Goal: Task Accomplishment & Management: Manage account settings

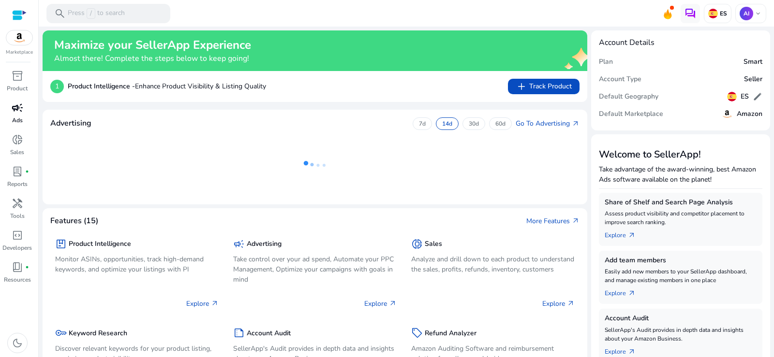
click at [22, 114] on span "campaign" at bounding box center [18, 108] width 12 height 12
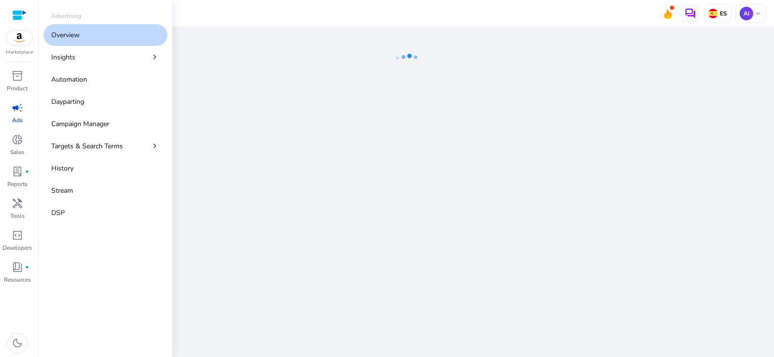
click at [70, 37] on p "Overview" at bounding box center [65, 35] width 29 height 10
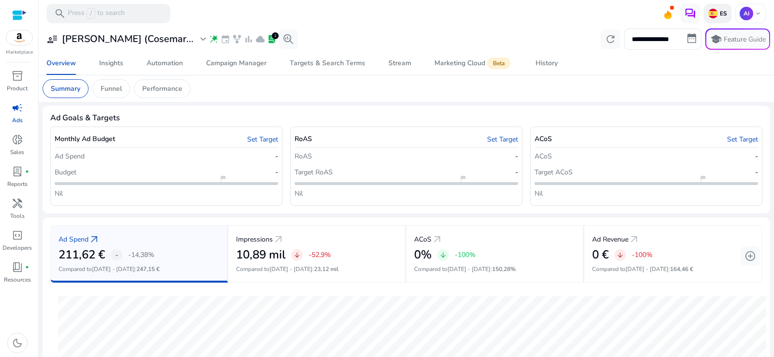
click at [718, 12] on p "ES" at bounding box center [722, 14] width 9 height 8
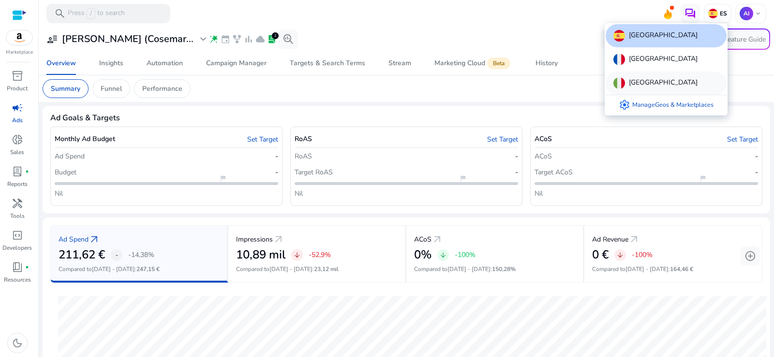
click at [642, 80] on p "Italy" at bounding box center [663, 83] width 69 height 12
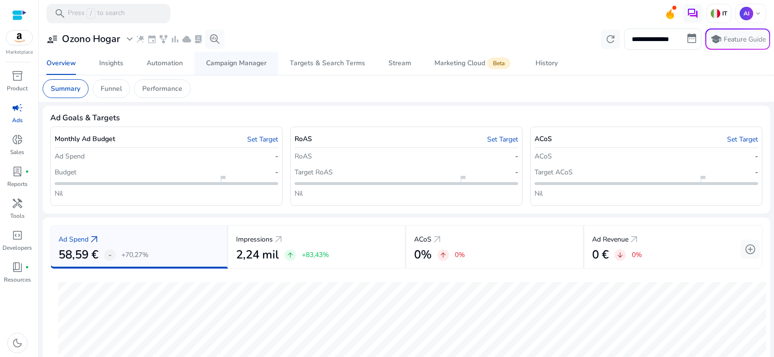
click at [232, 63] on div "Campaign Manager" at bounding box center [236, 63] width 60 height 7
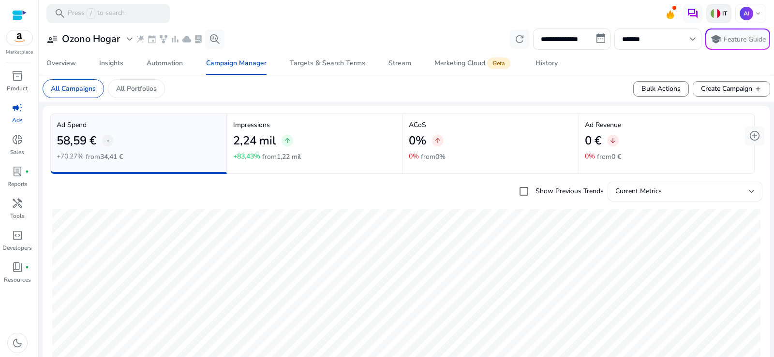
click at [720, 15] on p "IT" at bounding box center [723, 14] width 7 height 8
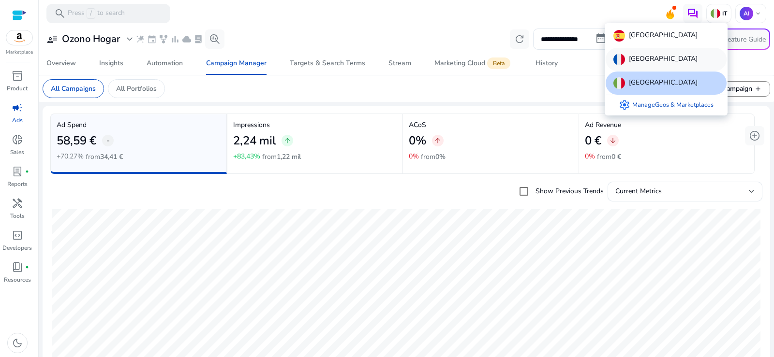
click at [655, 57] on div "France" at bounding box center [666, 59] width 121 height 23
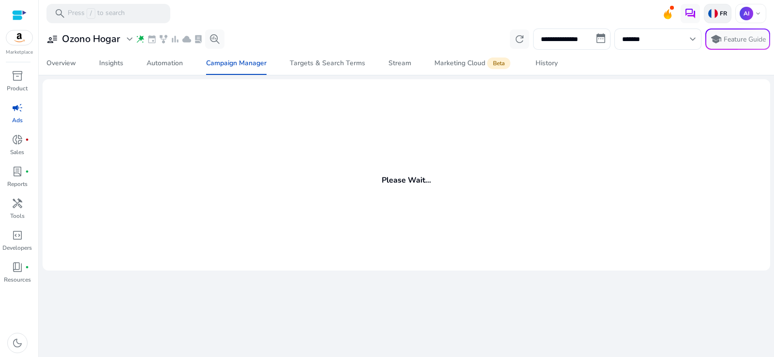
click at [714, 13] on img at bounding box center [713, 14] width 10 height 10
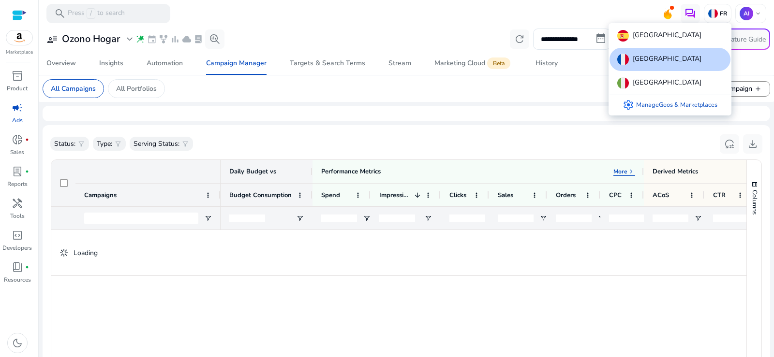
click at [572, 43] on div at bounding box center [387, 178] width 774 height 357
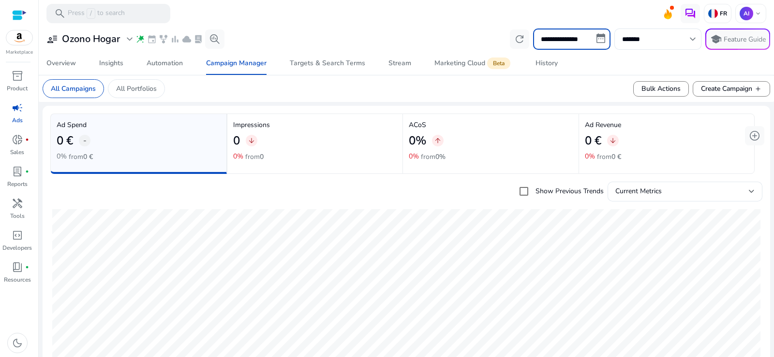
click at [565, 39] on input "**********" at bounding box center [571, 39] width 77 height 21
select select "*"
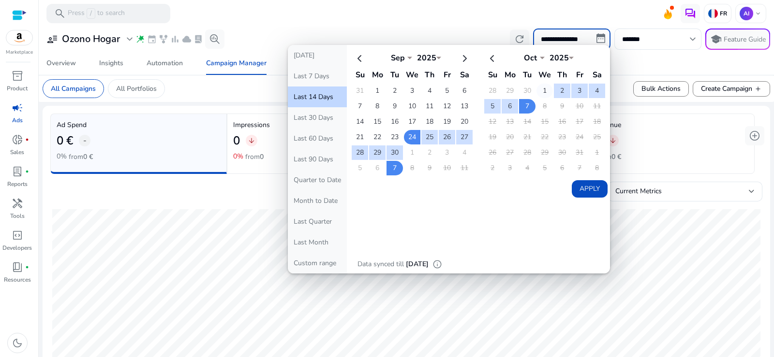
click at [539, 89] on td "1" at bounding box center [544, 91] width 16 height 15
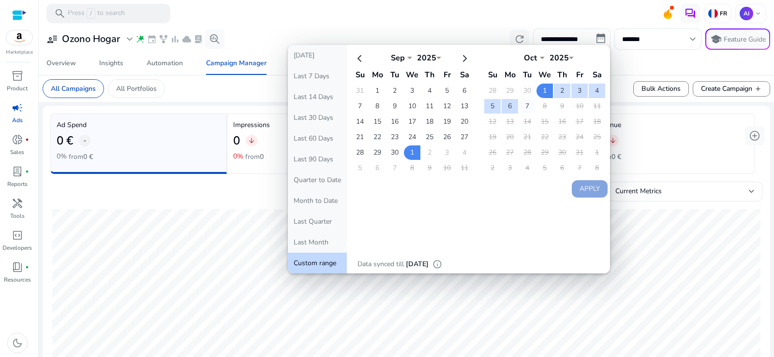
click at [523, 108] on td "7" at bounding box center [527, 106] width 16 height 15
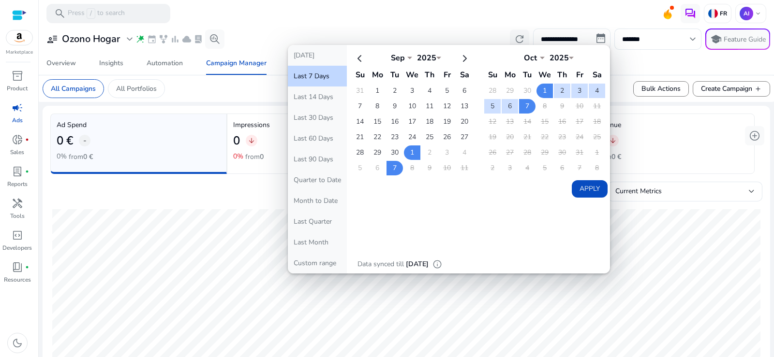
click at [584, 192] on button "Apply" at bounding box center [590, 188] width 36 height 17
type input "**********"
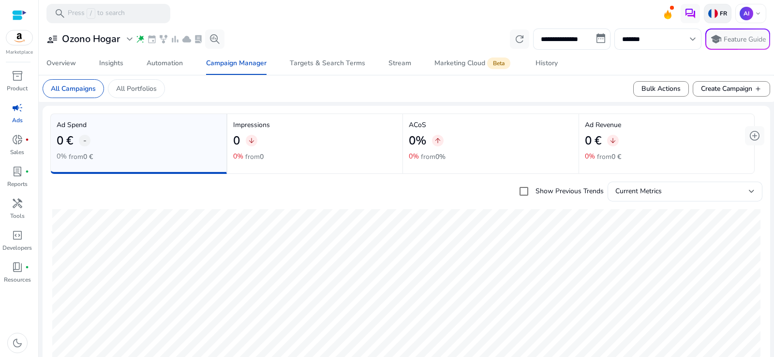
click at [713, 9] on img at bounding box center [713, 14] width 10 height 10
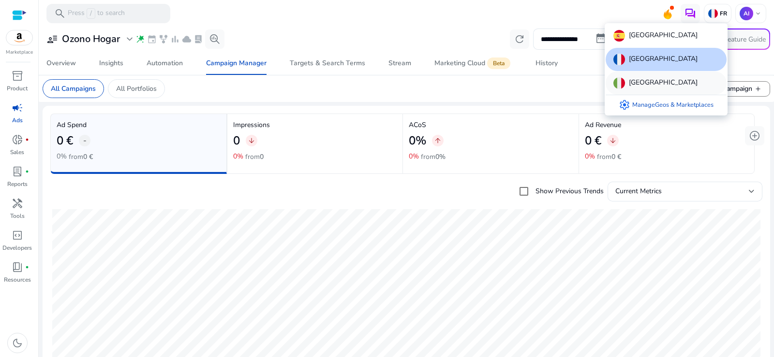
click at [646, 89] on div "Italy" at bounding box center [666, 83] width 121 height 23
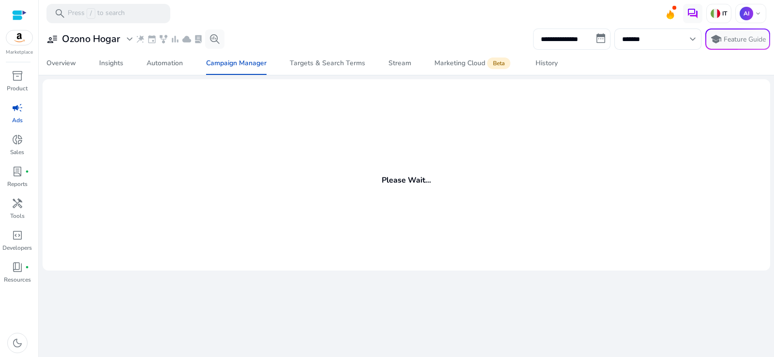
click at [589, 38] on input "**********" at bounding box center [571, 39] width 77 height 21
select select "*"
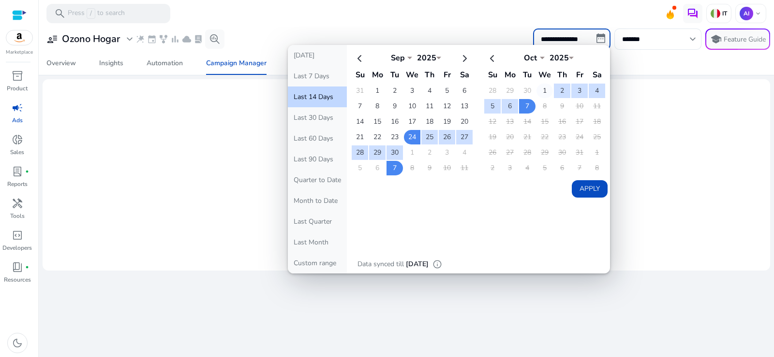
click at [544, 90] on td "1" at bounding box center [544, 91] width 16 height 15
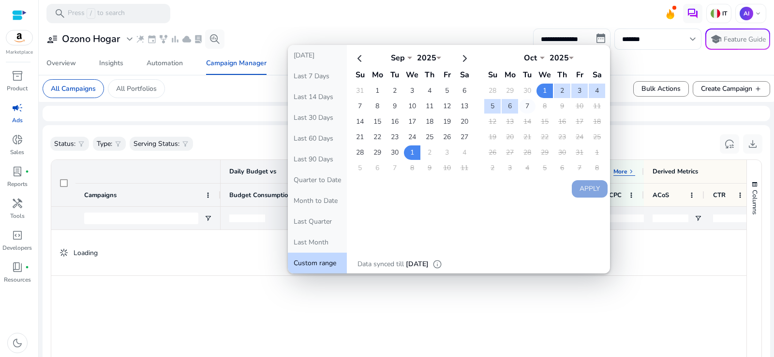
click at [532, 108] on table "Oct *** *** *** *** *** *** *** *** *** *** *** *** 2025 **** Su Mo Tu We Th Fr…" at bounding box center [544, 113] width 123 height 128
click at [528, 106] on td "7" at bounding box center [527, 106] width 16 height 15
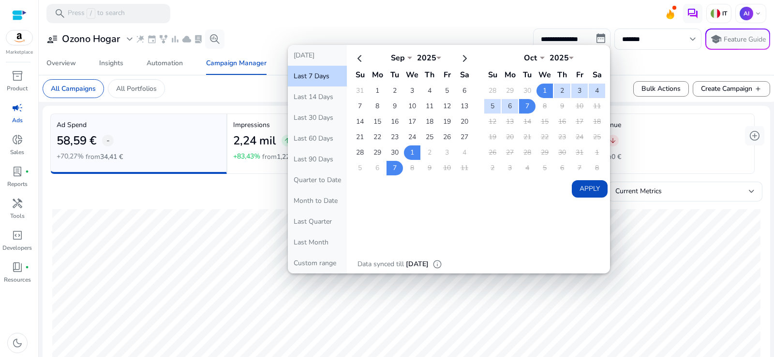
click at [580, 189] on button "Apply" at bounding box center [590, 188] width 36 height 17
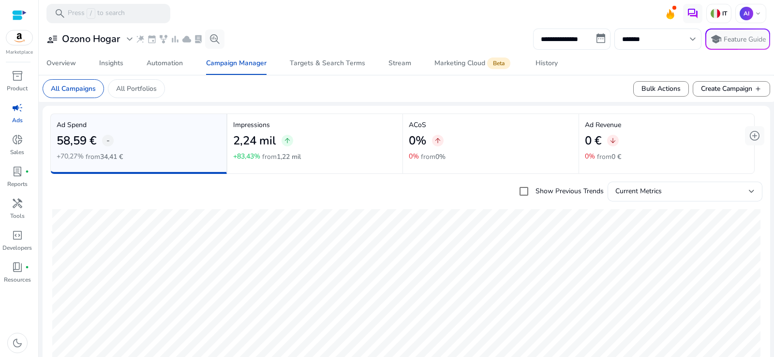
type input "**********"
click at [714, 12] on img at bounding box center [715, 14] width 10 height 10
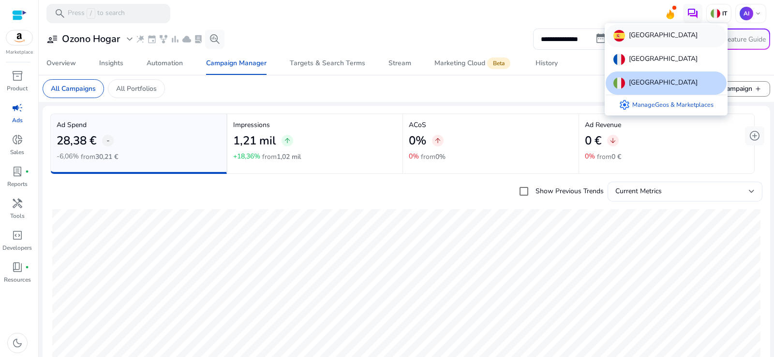
click at [632, 40] on p "Spain" at bounding box center [663, 36] width 69 height 12
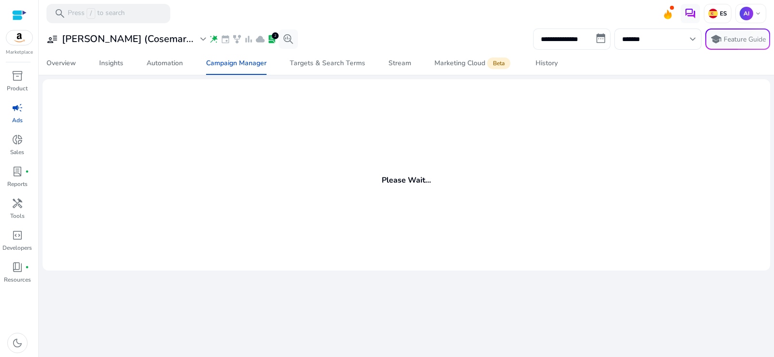
click at [590, 44] on input "**********" at bounding box center [571, 39] width 77 height 21
select select "*"
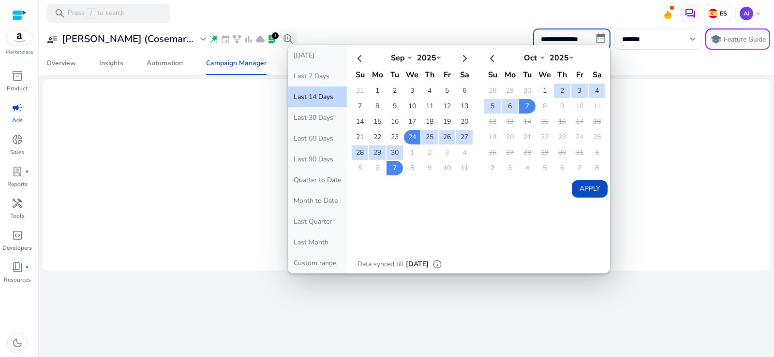
drag, startPoint x: 547, startPoint y: 90, endPoint x: 522, endPoint y: 104, distance: 27.7
click at [546, 90] on td "1" at bounding box center [544, 91] width 16 height 15
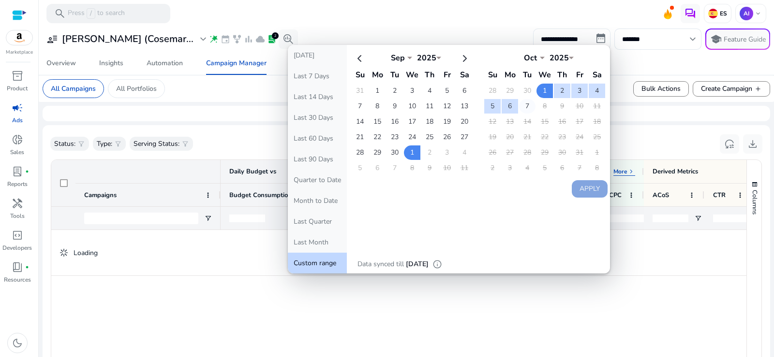
click at [524, 108] on td "7" at bounding box center [527, 106] width 16 height 15
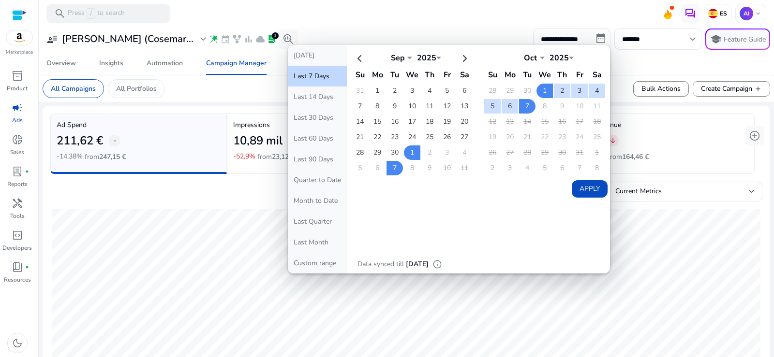
click at [593, 195] on button "Apply" at bounding box center [590, 188] width 36 height 17
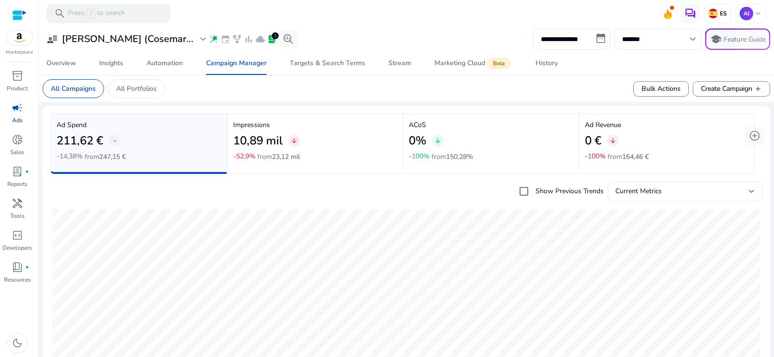
type input "**********"
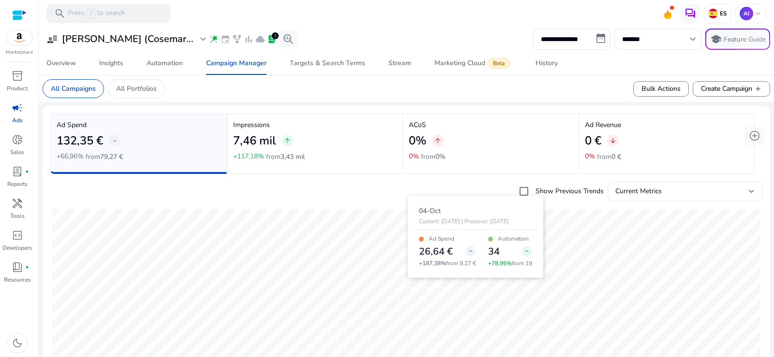
scroll to position [339, 0]
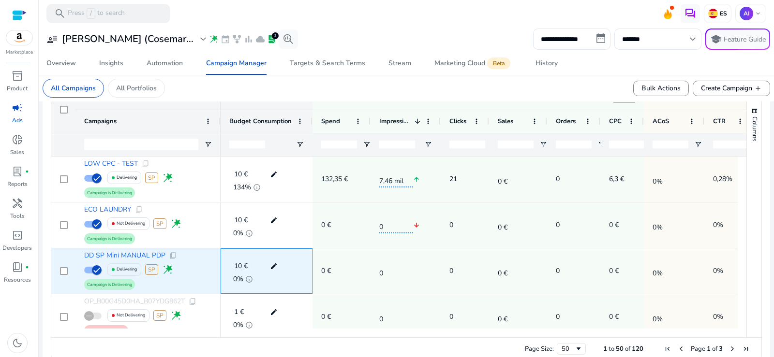
click at [273, 266] on mat-icon "edit" at bounding box center [273, 266] width 13 height 15
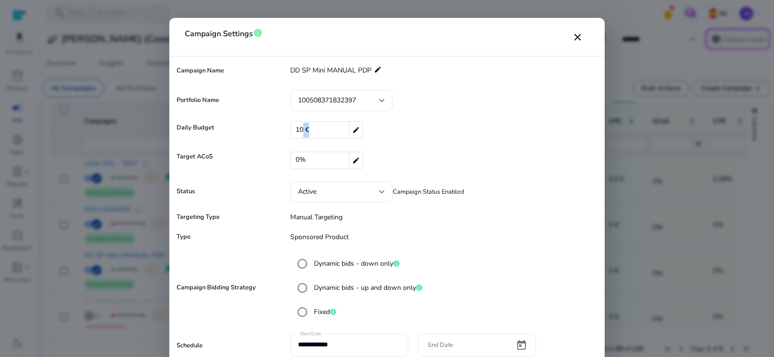
drag, startPoint x: 311, startPoint y: 128, endPoint x: 301, endPoint y: 128, distance: 9.7
click at [301, 128] on div "10 € edit" at bounding box center [326, 129] width 73 height 17
drag, startPoint x: 300, startPoint y: 133, endPoint x: 294, endPoint y: 133, distance: 5.8
click at [295, 133] on div "€ ** check close" at bounding box center [445, 130] width 310 height 16
type input "*"
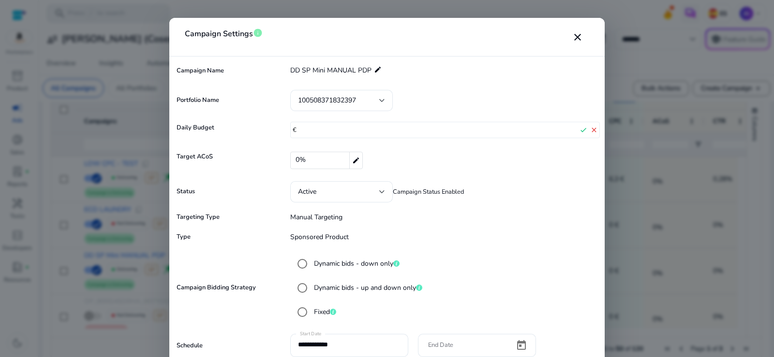
click at [487, 98] on div "Portfolio Name 100508371832397" at bounding box center [387, 100] width 426 height 21
click at [585, 129] on mat-icon "check" at bounding box center [583, 130] width 11 height 15
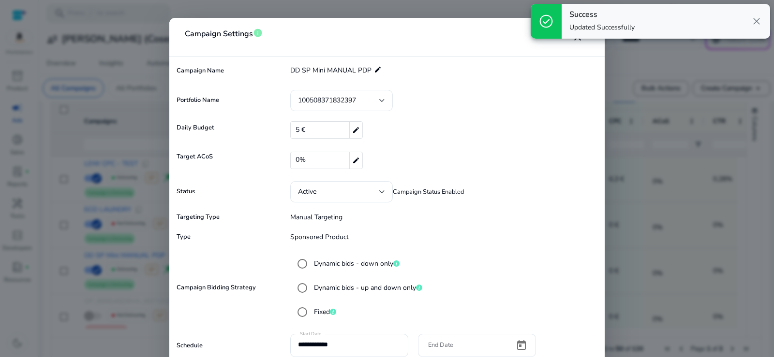
click at [400, 287] on label "Dynamic bids - up and down only" at bounding box center [367, 288] width 110 height 10
click at [541, 146] on form "**********" at bounding box center [387, 256] width 426 height 390
click at [578, 41] on div "check_circle Success Updated Successfully close" at bounding box center [650, 21] width 247 height 43
click at [578, 40] on div "check_circle Success Updated Successfully close" at bounding box center [650, 21] width 247 height 43
click at [577, 40] on div "check_circle Success Updated Successfully close" at bounding box center [650, 21] width 247 height 43
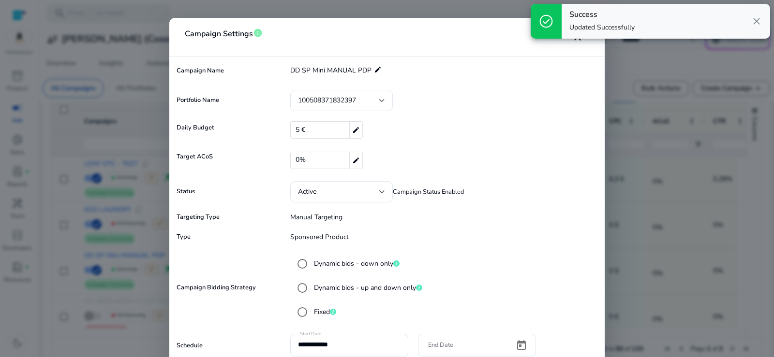
click at [760, 22] on span "close" at bounding box center [757, 21] width 12 height 12
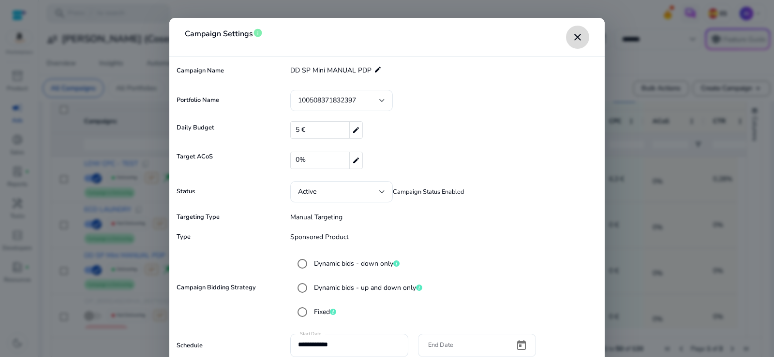
click at [579, 38] on mat-icon "close" at bounding box center [578, 37] width 12 height 12
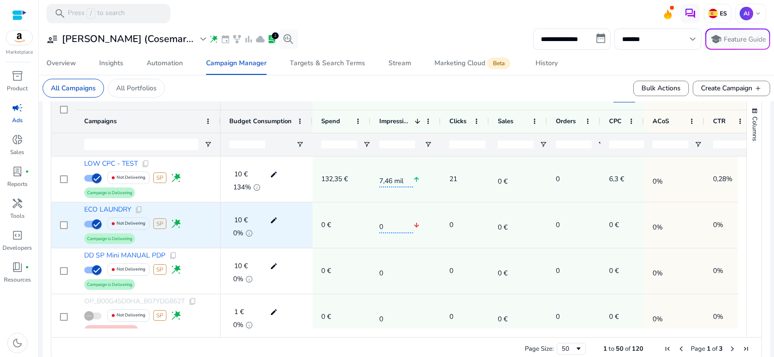
click at [130, 224] on p "Not Delivering" at bounding box center [131, 224] width 29 height 20
click at [275, 220] on mat-icon "edit" at bounding box center [273, 220] width 13 height 15
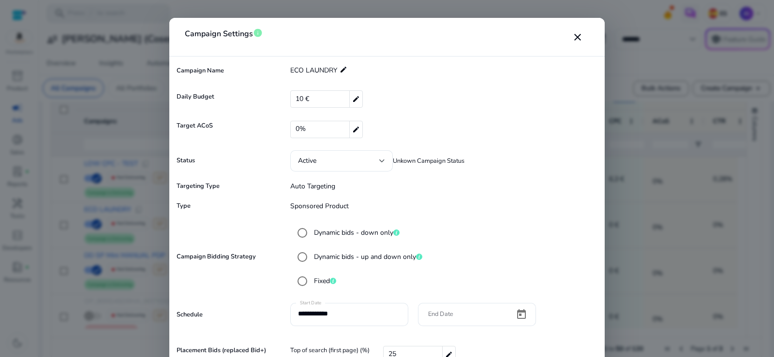
click at [368, 259] on label "Dynamic bids - up and down only" at bounding box center [367, 257] width 110 height 10
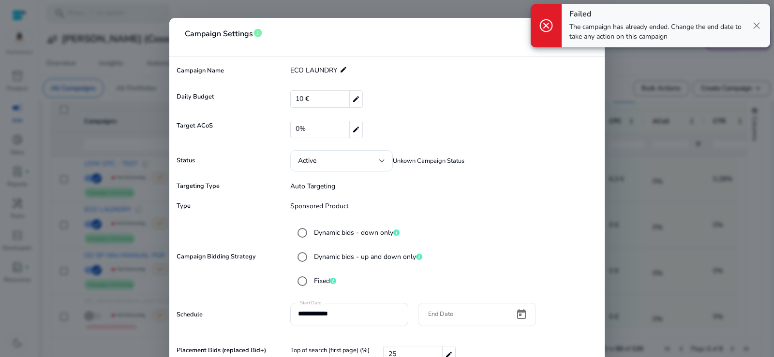
drag, startPoint x: 757, startPoint y: 22, endPoint x: 739, endPoint y: 22, distance: 18.4
click at [757, 22] on span "close" at bounding box center [757, 26] width 12 height 12
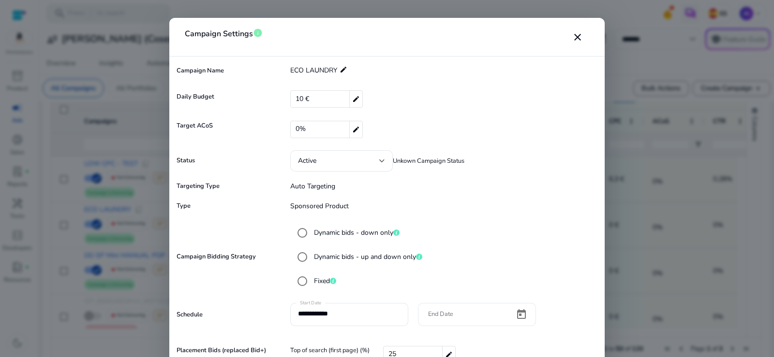
click at [462, 308] on form "**********" at bounding box center [387, 240] width 426 height 359
click at [462, 315] on input "End Date" at bounding box center [466, 314] width 81 height 11
click at [518, 313] on span "Open calendar" at bounding box center [521, 314] width 23 height 23
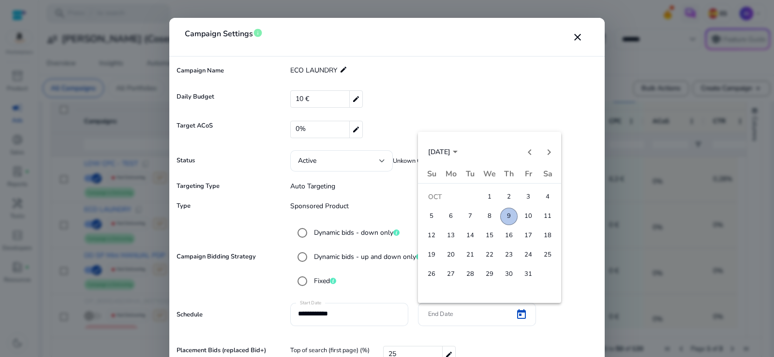
click at [462, 311] on div at bounding box center [387, 178] width 774 height 357
click at [552, 149] on span "Next month" at bounding box center [548, 152] width 19 height 19
click at [434, 293] on span "30" at bounding box center [431, 293] width 17 height 17
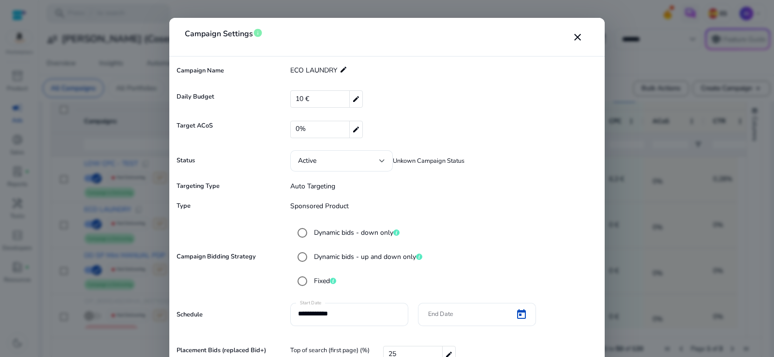
type input "**********"
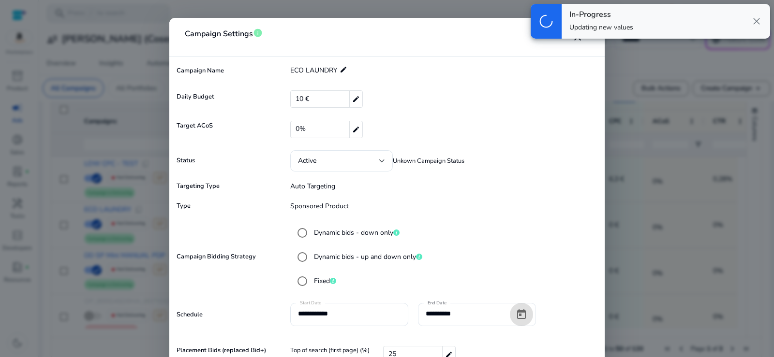
click at [537, 250] on mat-radio-button "Dynamic bids - up and down only" at bounding box center [445, 257] width 305 height 19
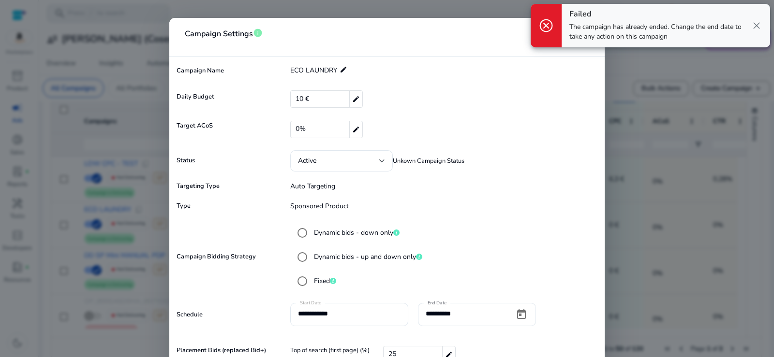
click at [581, 200] on form "**********" at bounding box center [387, 240] width 426 height 359
click at [576, 190] on form "**********" at bounding box center [387, 240] width 426 height 359
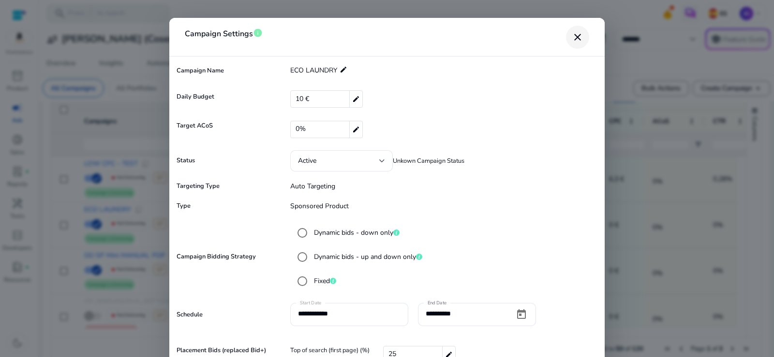
click at [574, 38] on mat-icon "close" at bounding box center [578, 37] width 12 height 12
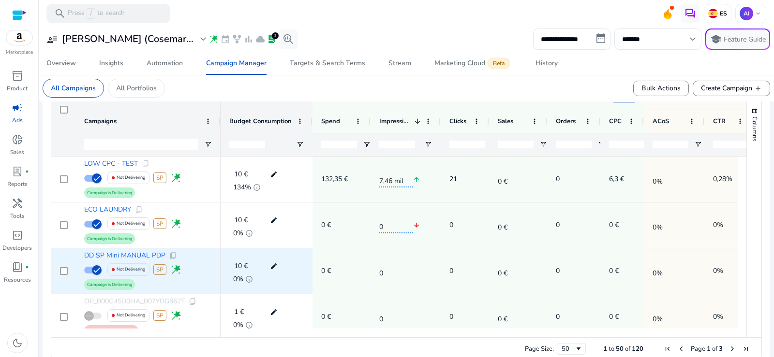
click at [276, 267] on mat-icon "edit" at bounding box center [273, 266] width 13 height 15
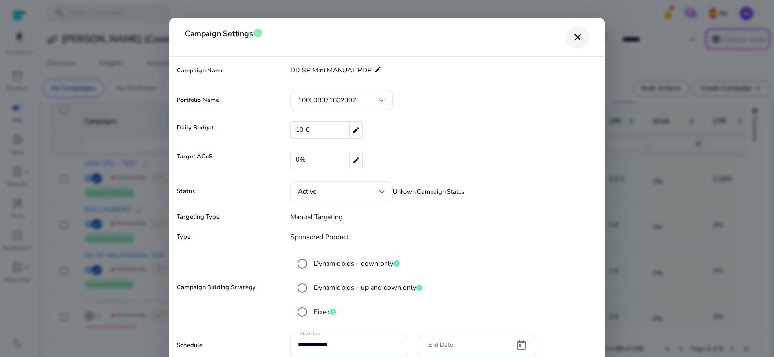
click at [577, 40] on mat-icon "close" at bounding box center [578, 37] width 12 height 12
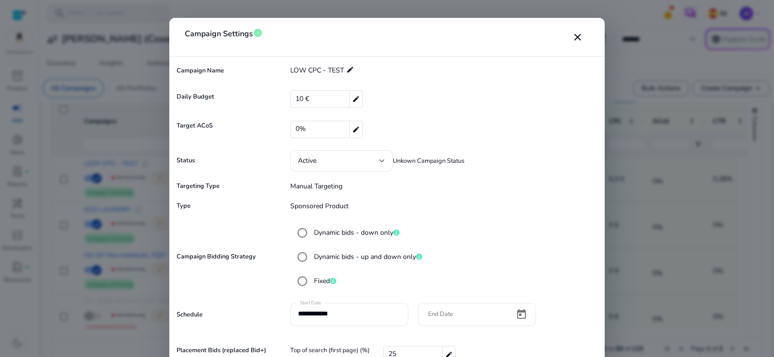
click at [369, 259] on label "Dynamic bids - up and down only" at bounding box center [367, 257] width 110 height 10
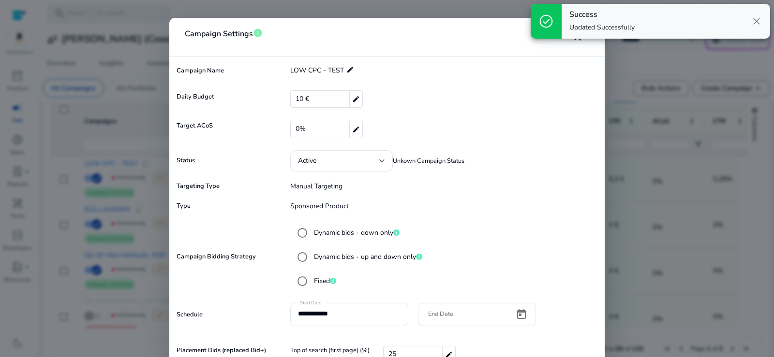
click at [578, 41] on div "check_circle Success Updated Successfully close" at bounding box center [650, 21] width 247 height 43
click at [578, 43] on mat-icon "close" at bounding box center [578, 37] width 12 height 12
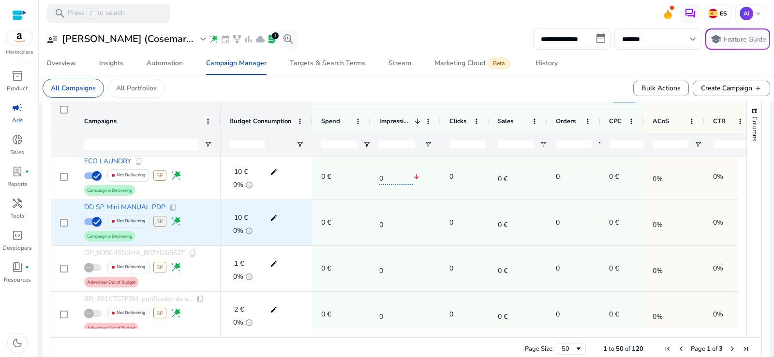
scroll to position [0, 0]
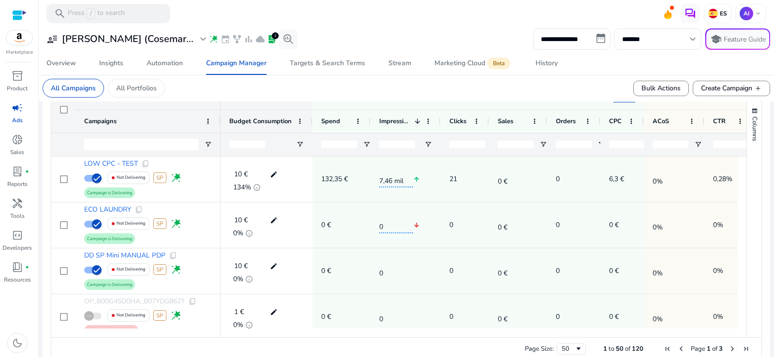
drag, startPoint x: 543, startPoint y: 338, endPoint x: 319, endPoint y: 311, distance: 225.5
click at [321, 331] on div "Drag here to set row groups Drag here to set column labels Campaigns 1 0" at bounding box center [406, 223] width 711 height 275
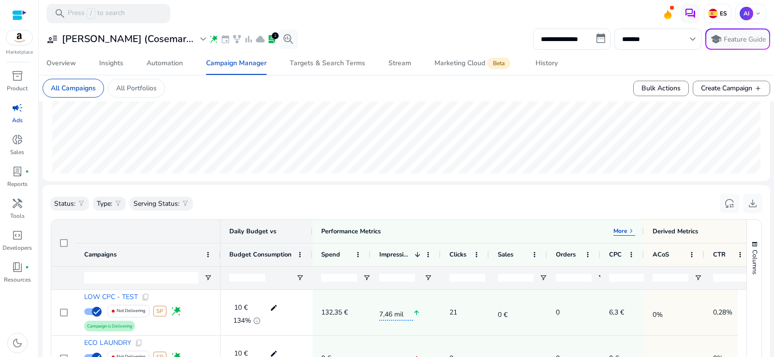
scroll to position [193, 0]
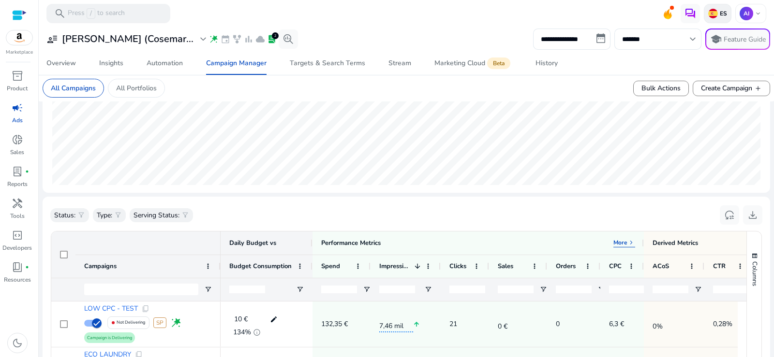
click at [718, 13] on p "ES" at bounding box center [722, 14] width 9 height 8
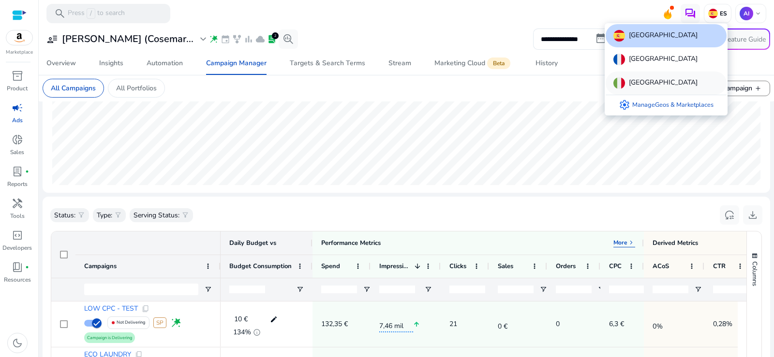
click at [645, 82] on div "Italy" at bounding box center [666, 83] width 121 height 23
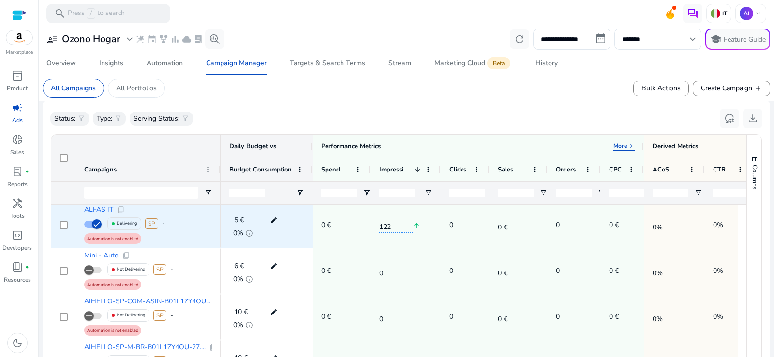
scroll to position [0, 0]
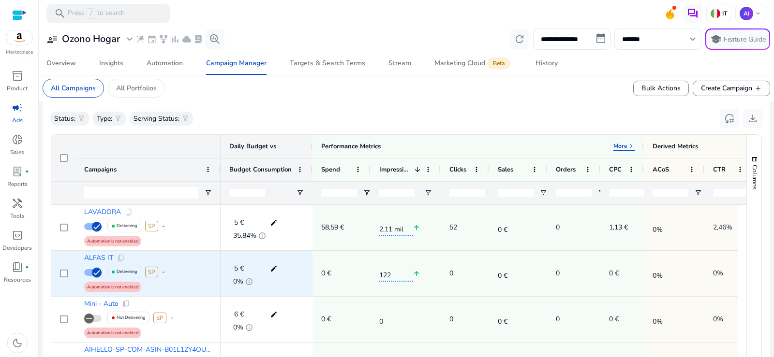
click at [273, 269] on mat-icon "edit" at bounding box center [273, 269] width 13 height 15
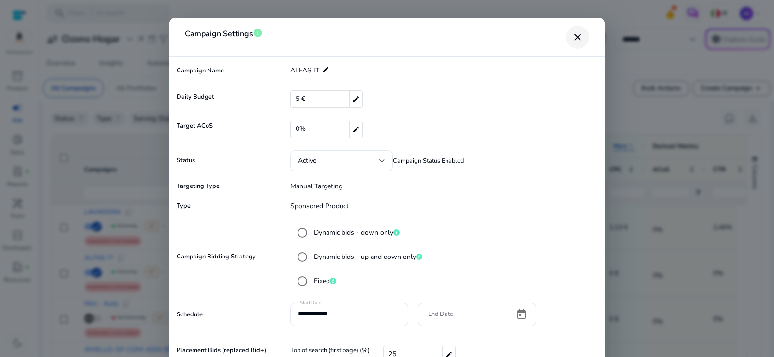
click at [578, 39] on mat-icon "close" at bounding box center [578, 37] width 12 height 12
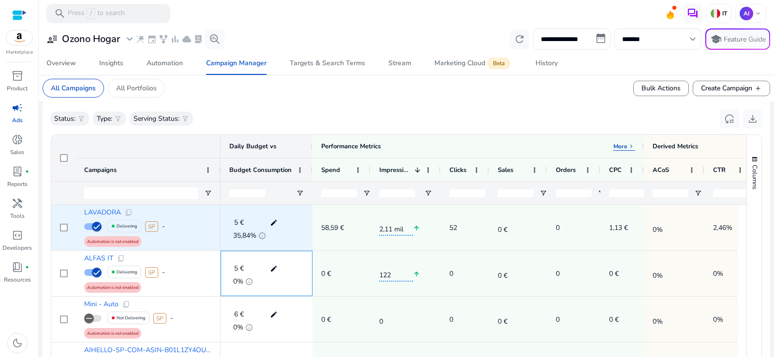
scroll to position [290, 0]
click at [275, 223] on mat-icon "edit" at bounding box center [273, 223] width 13 height 15
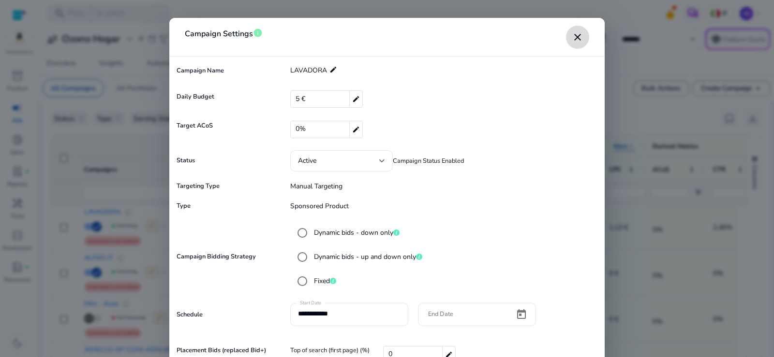
click at [580, 37] on mat-icon "close" at bounding box center [578, 37] width 12 height 12
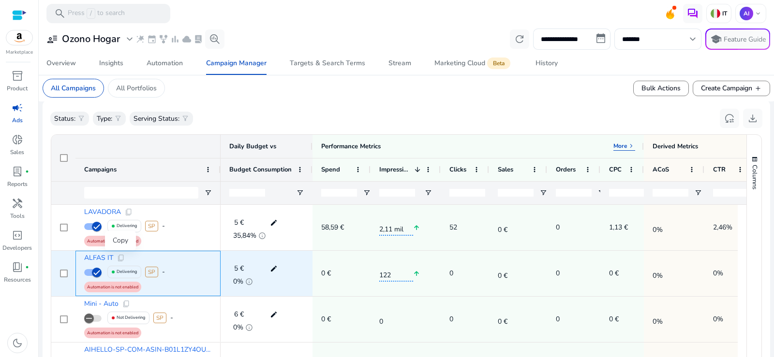
click at [119, 258] on span "content_copy" at bounding box center [121, 258] width 8 height 8
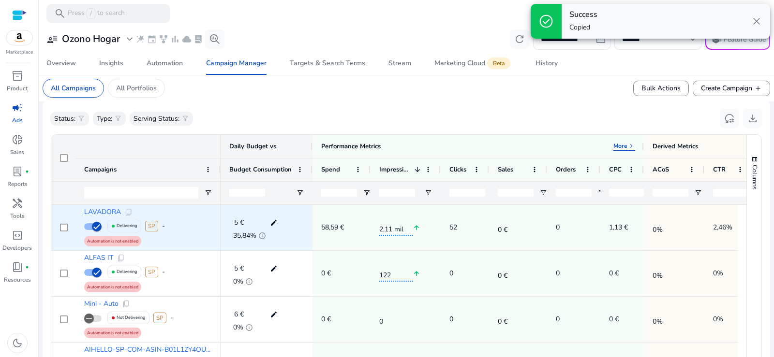
click at [271, 220] on mat-icon "edit" at bounding box center [273, 223] width 13 height 15
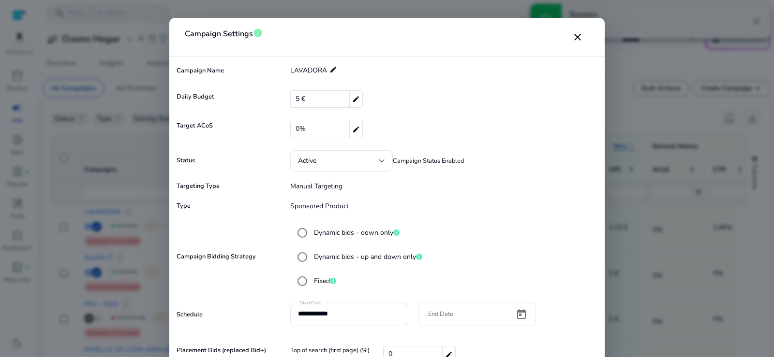
click at [308, 99] on div "5 € edit" at bounding box center [326, 98] width 73 height 17
drag, startPoint x: 308, startPoint y: 98, endPoint x: 303, endPoint y: 98, distance: 4.9
click at [303, 98] on input "*" at bounding box center [438, 98] width 280 height 15
type input "*"
click at [428, 66] on div "Campaign Name LAVADORA edit" at bounding box center [387, 70] width 426 height 19
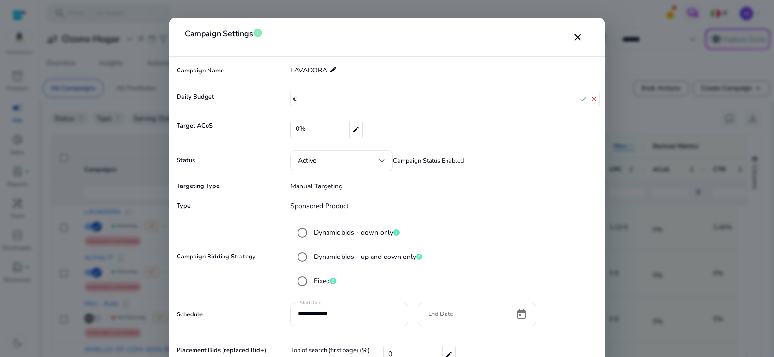
click at [558, 207] on p "Sponsored Product" at bounding box center [440, 206] width 319 height 10
click at [580, 101] on mat-icon "check" at bounding box center [583, 99] width 11 height 15
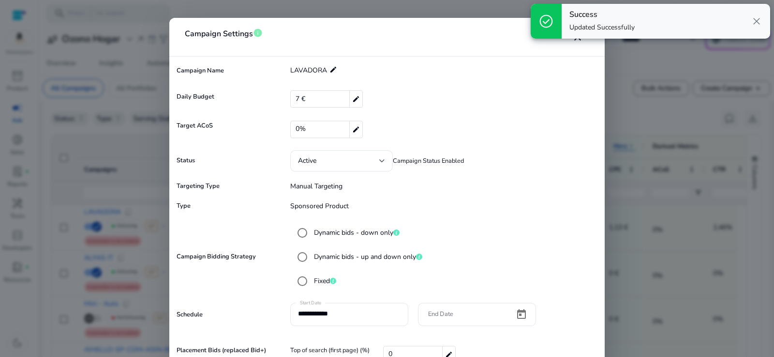
click at [578, 42] on div "check_circle Success Updated Successfully close" at bounding box center [650, 21] width 247 height 43
click at [577, 39] on div "check_circle Success Updated Successfully close" at bounding box center [650, 21] width 247 height 43
click at [758, 25] on span "close" at bounding box center [757, 21] width 12 height 12
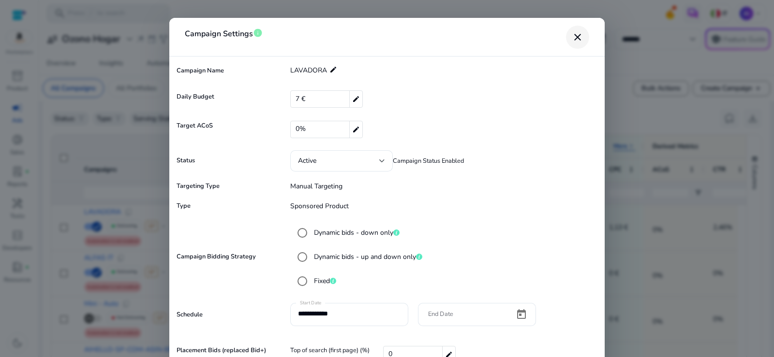
click at [573, 38] on mat-icon "close" at bounding box center [578, 37] width 12 height 12
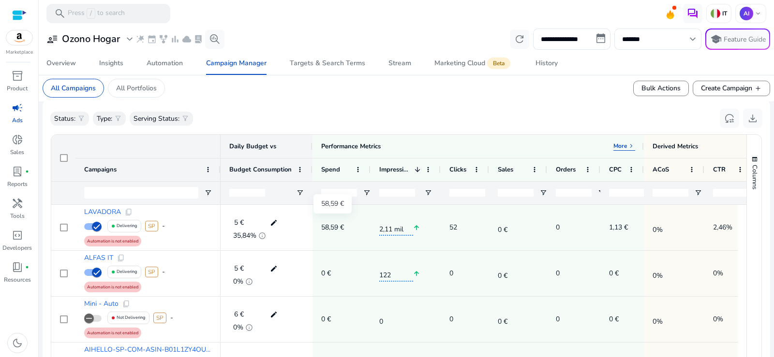
click at [304, 144] on div "Daily Budget vs" at bounding box center [267, 146] width 92 height 23
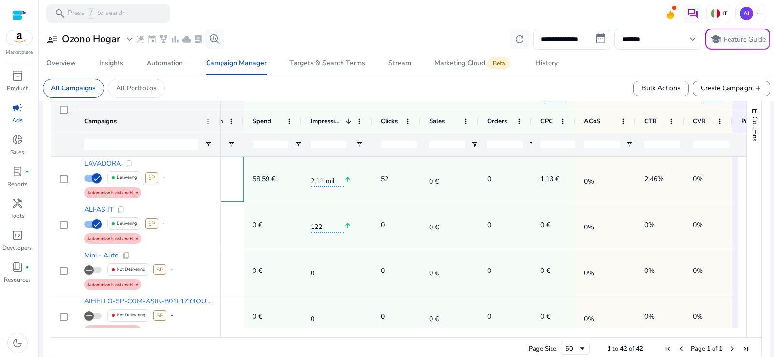
scroll to position [0, 0]
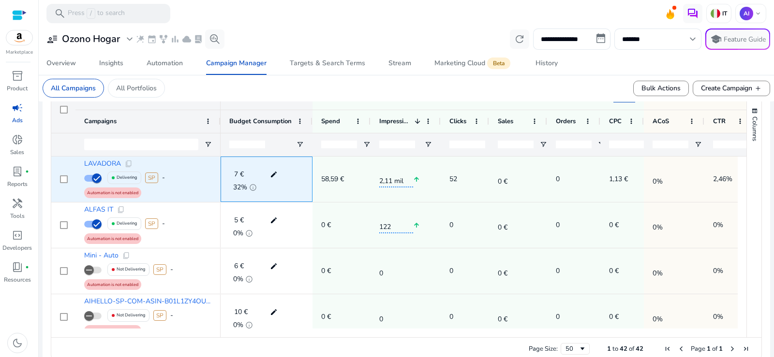
click at [271, 175] on mat-icon "edit" at bounding box center [273, 174] width 13 height 15
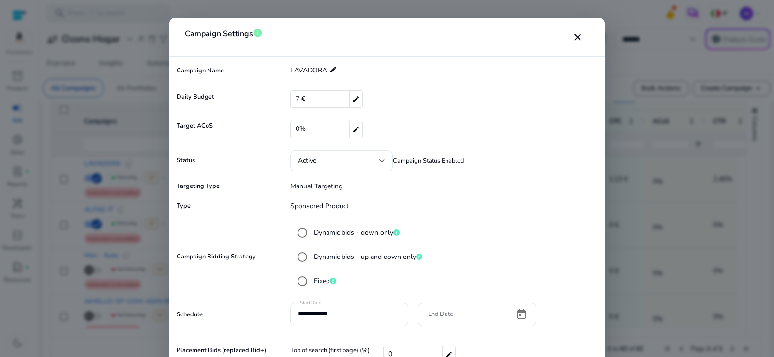
click at [354, 99] on mat-icon "edit" at bounding box center [355, 99] width 13 height 16
drag, startPoint x: 306, startPoint y: 98, endPoint x: 299, endPoint y: 98, distance: 6.3
click at [299, 98] on input "*" at bounding box center [438, 98] width 280 height 15
click at [584, 99] on mat-icon "check" at bounding box center [583, 99] width 11 height 15
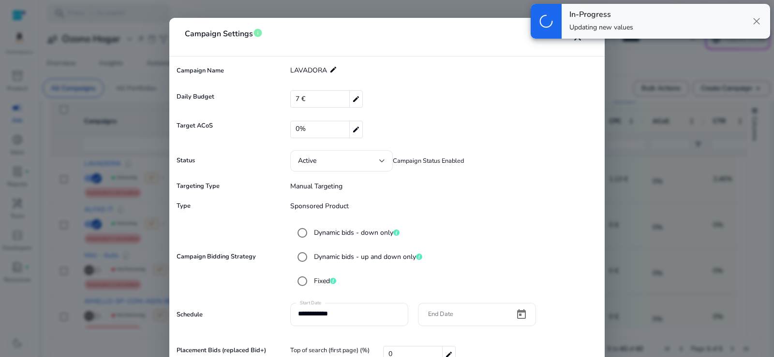
click at [576, 40] on div "progress_activity In-Progress Updating new values close" at bounding box center [650, 21] width 247 height 43
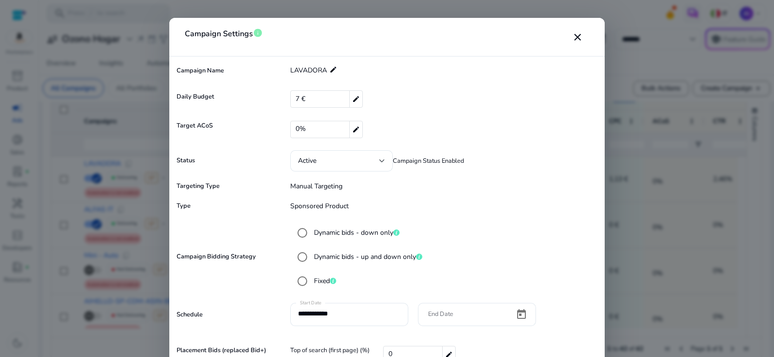
click at [578, 41] on div "**********" at bounding box center [387, 178] width 774 height 357
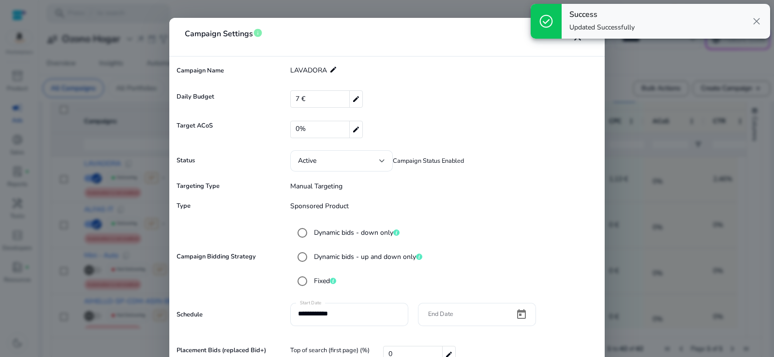
click at [576, 38] on div "Success Updated Successfully close" at bounding box center [666, 21] width 208 height 35
click at [756, 20] on span "close" at bounding box center [757, 21] width 12 height 12
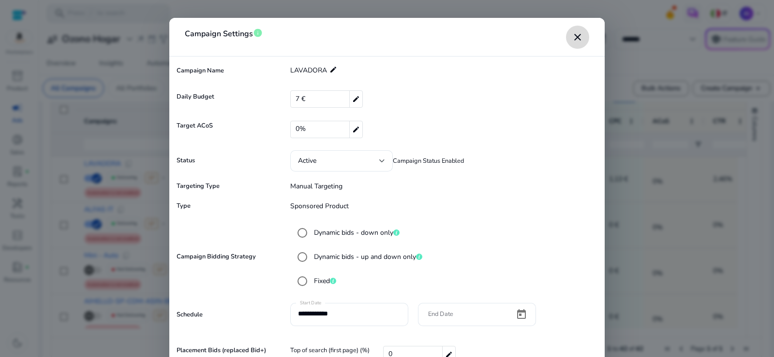
click at [577, 39] on mat-icon "close" at bounding box center [578, 37] width 12 height 12
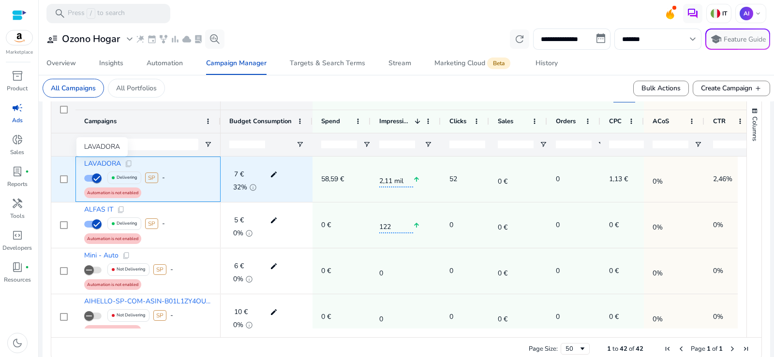
click at [107, 163] on span "LAVADORA" at bounding box center [102, 164] width 37 height 7
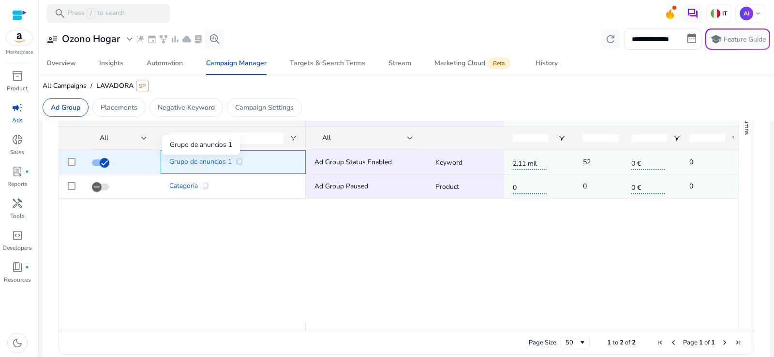
click at [200, 160] on span "Grupo de anuncios 1" at bounding box center [200, 162] width 62 height 7
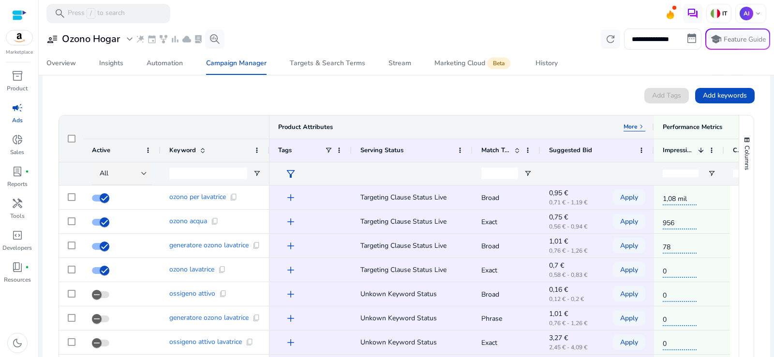
click at [631, 126] on p "More" at bounding box center [630, 127] width 14 height 8
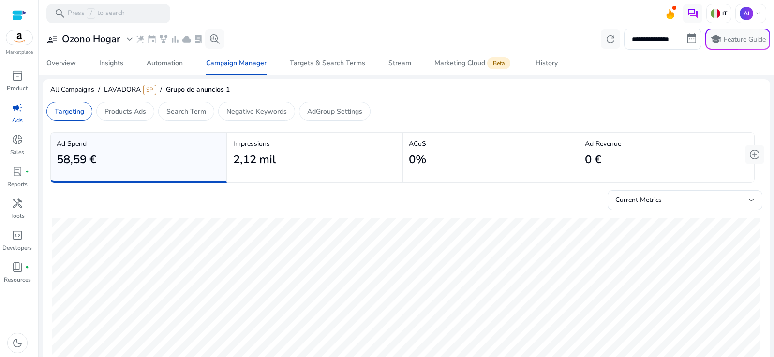
scroll to position [0, 51]
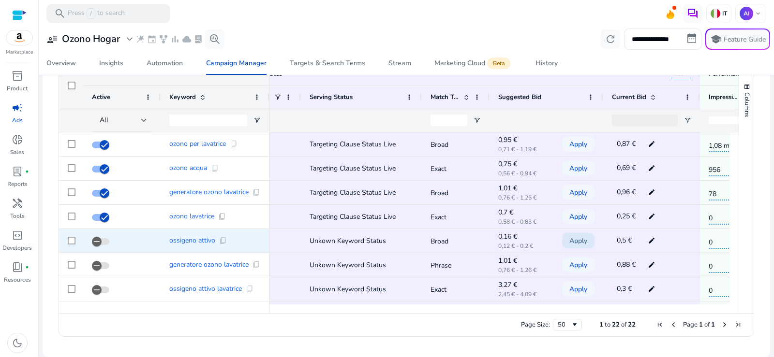
click at [579, 238] on span "Apply" at bounding box center [578, 241] width 18 height 20
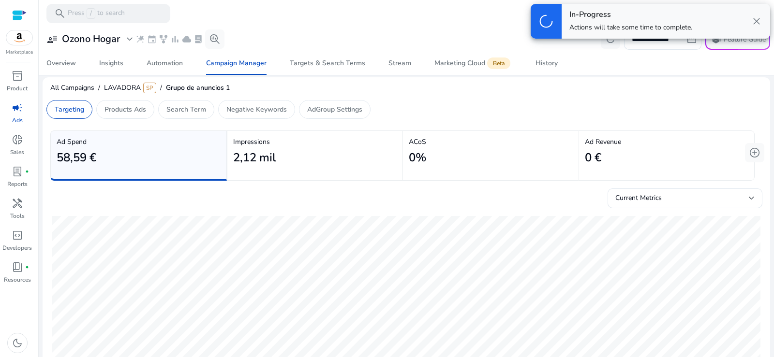
scroll to position [0, 0]
drag, startPoint x: 70, startPoint y: 37, endPoint x: 15, endPoint y: 40, distance: 55.7
click at [755, 19] on span "close" at bounding box center [757, 21] width 12 height 12
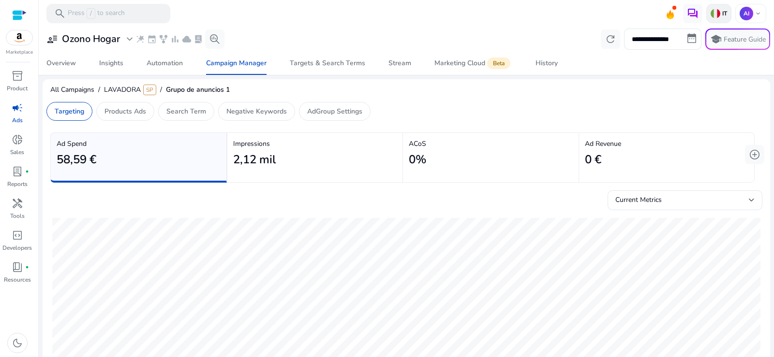
click at [710, 15] on img at bounding box center [715, 14] width 10 height 10
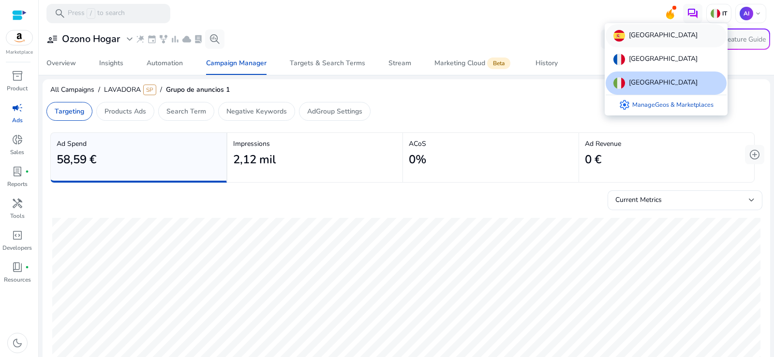
click at [638, 34] on p "Spain" at bounding box center [663, 36] width 69 height 12
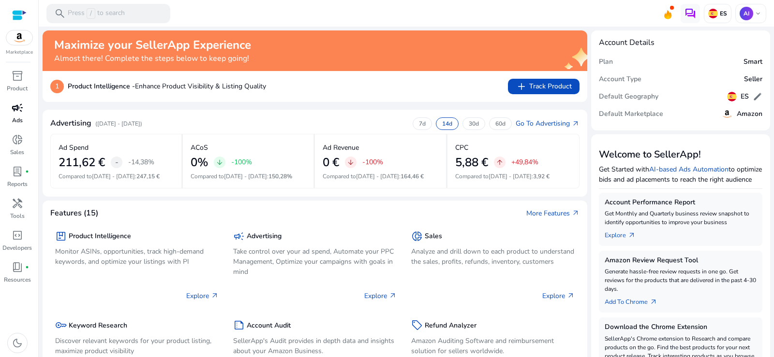
click at [15, 112] on span "campaign" at bounding box center [18, 108] width 12 height 12
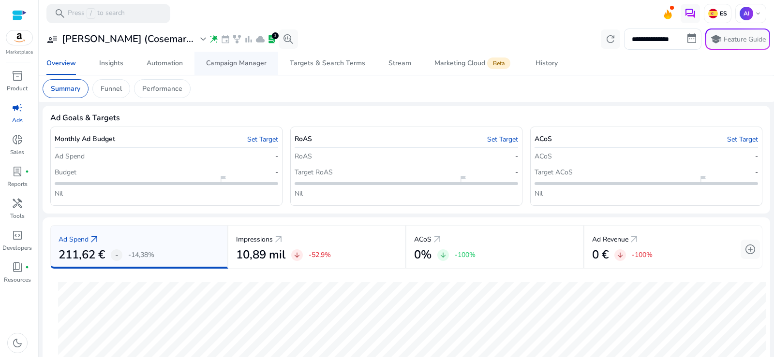
click at [210, 66] on div "Campaign Manager" at bounding box center [236, 63] width 60 height 7
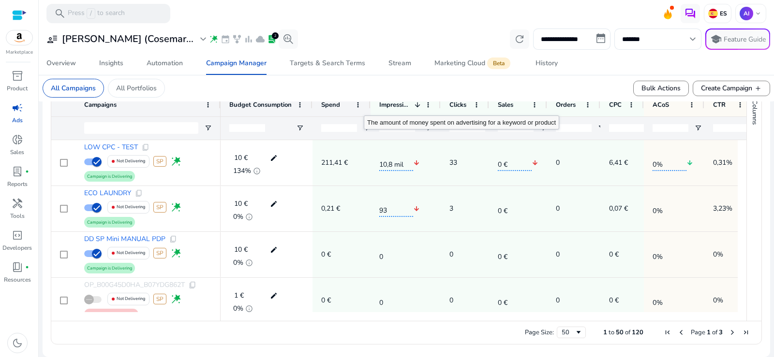
scroll to position [307, 0]
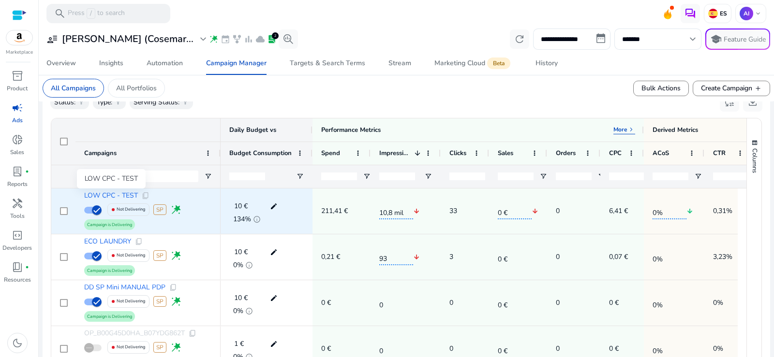
click at [127, 195] on span "LOW CPC - TEST" at bounding box center [111, 195] width 54 height 7
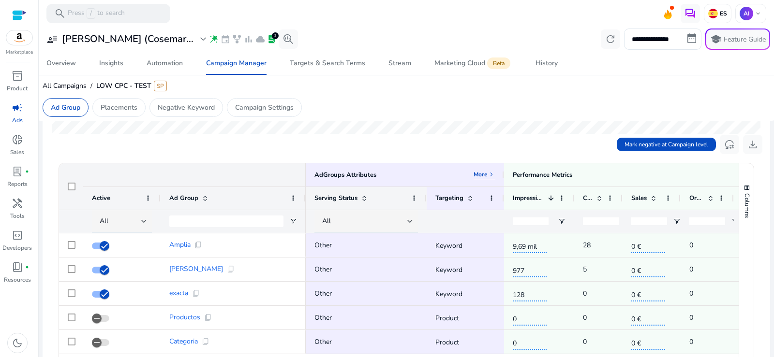
scroll to position [304, 0]
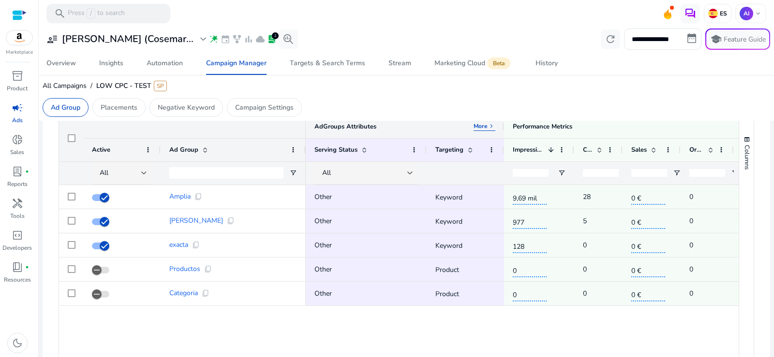
click at [480, 124] on p "More" at bounding box center [481, 126] width 14 height 8
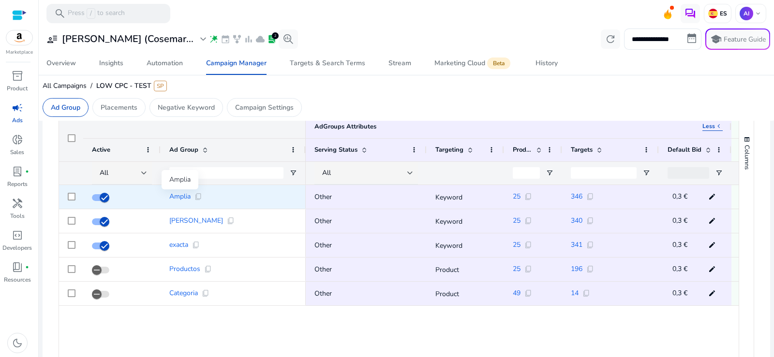
click at [179, 196] on span "Amplia" at bounding box center [179, 196] width 21 height 7
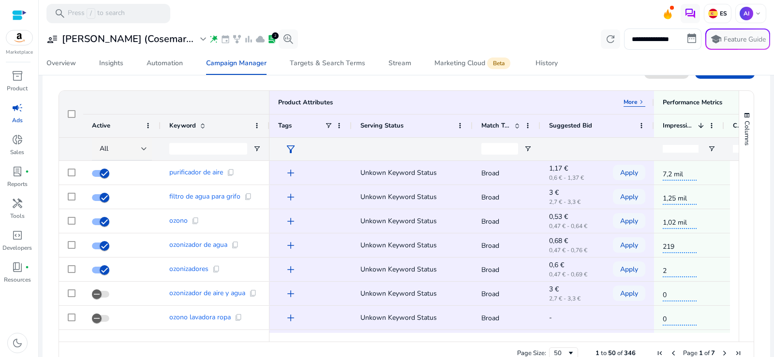
scroll to position [343, 0]
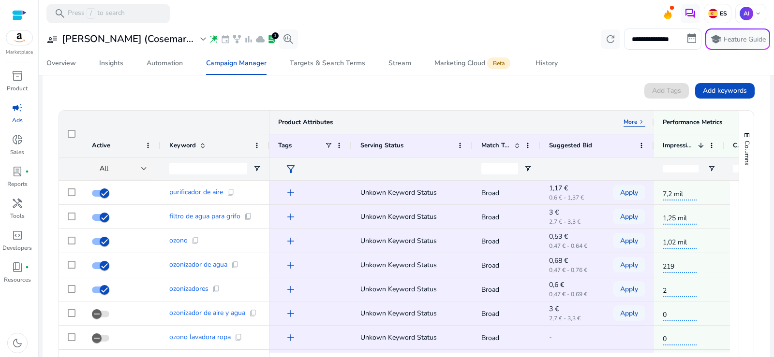
click at [632, 122] on p "More" at bounding box center [630, 122] width 14 height 8
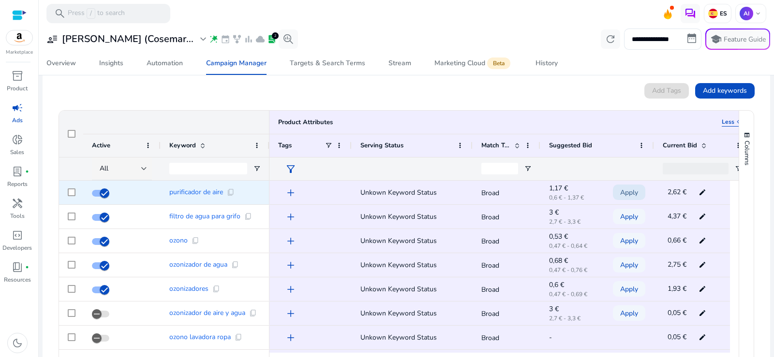
click at [632, 190] on span "Apply" at bounding box center [629, 193] width 18 height 20
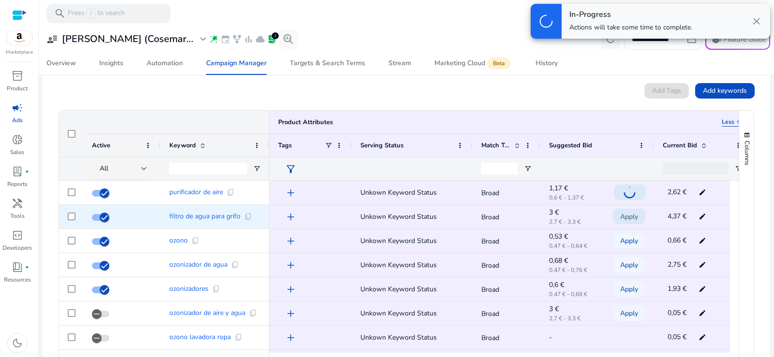
click at [631, 216] on span "Apply" at bounding box center [629, 217] width 18 height 20
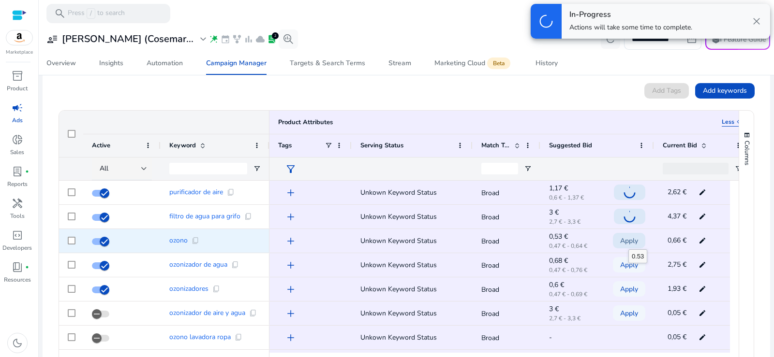
click at [628, 241] on span "Apply" at bounding box center [629, 241] width 18 height 20
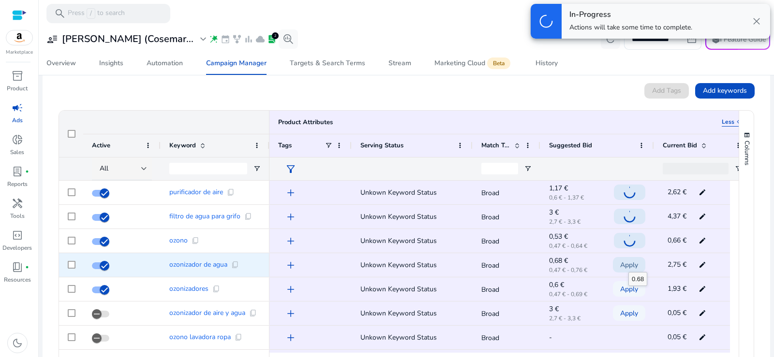
click at [628, 266] on span "Apply" at bounding box center [629, 265] width 18 height 20
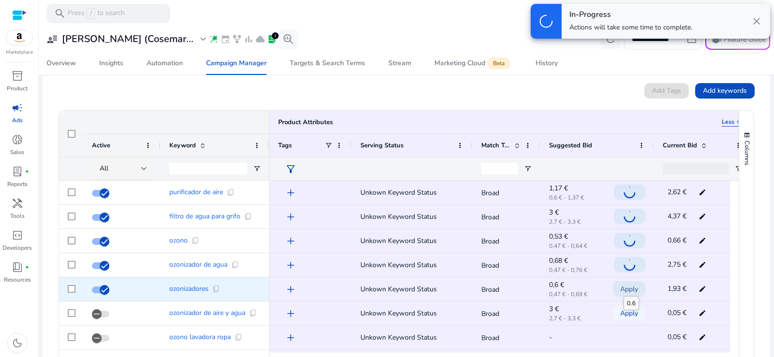
click at [623, 290] on span "Apply" at bounding box center [629, 290] width 18 height 20
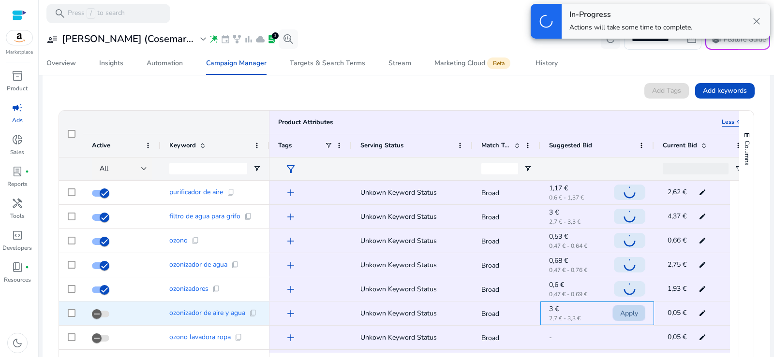
click at [625, 313] on span "Apply" at bounding box center [629, 314] width 18 height 20
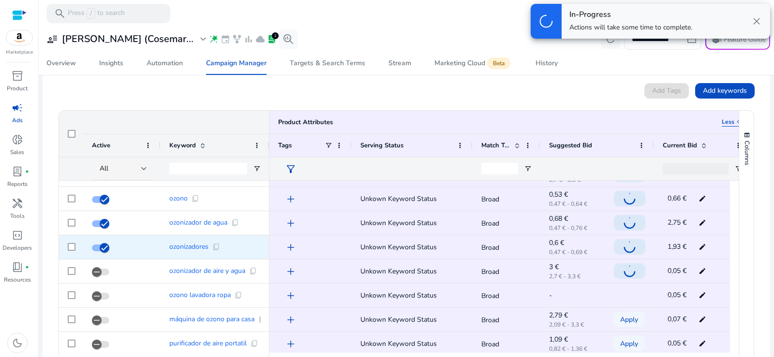
scroll to position [97, 0]
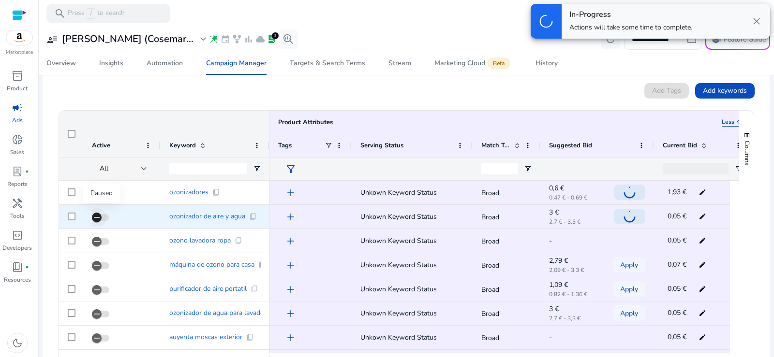
click at [95, 217] on icon "button" at bounding box center [96, 217] width 9 height 9
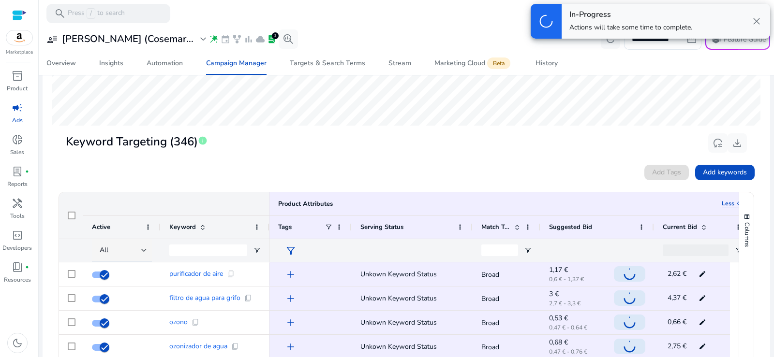
scroll to position [198, 0]
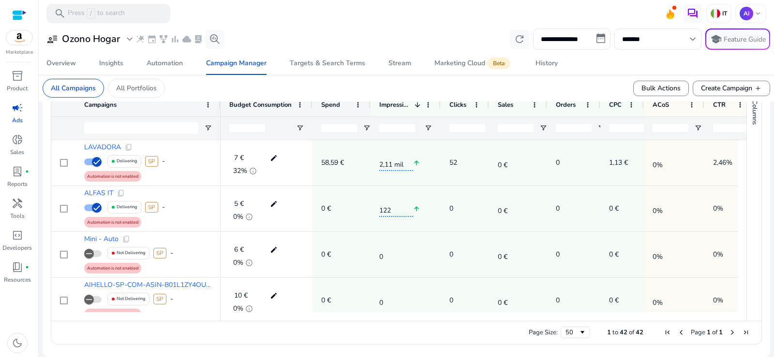
scroll to position [307, 0]
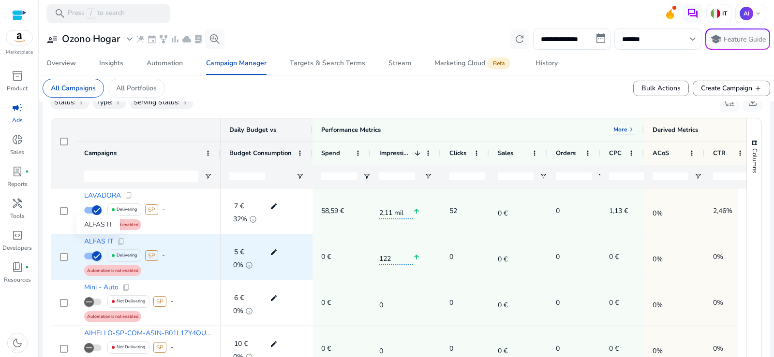
click at [102, 240] on span "ALFAS IT" at bounding box center [98, 241] width 29 height 7
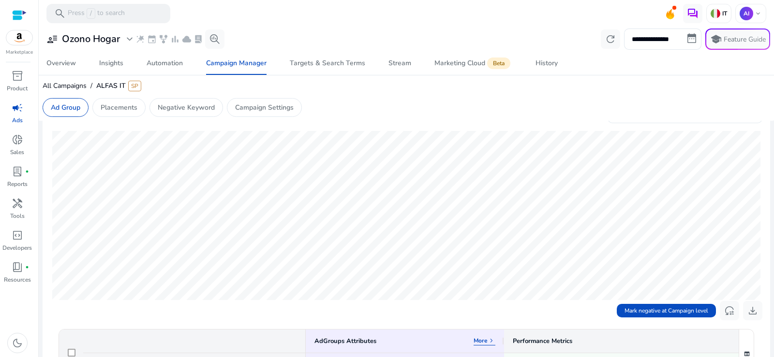
scroll to position [242, 0]
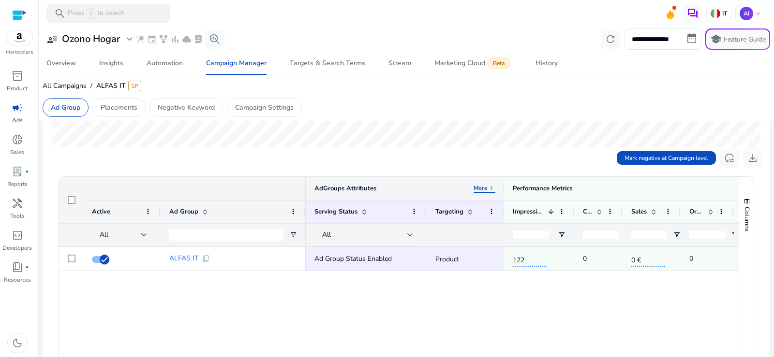
click at [483, 189] on p "More" at bounding box center [481, 188] width 14 height 8
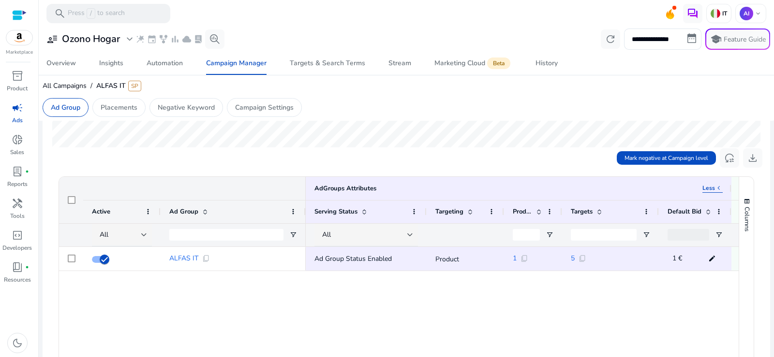
scroll to position [290, 0]
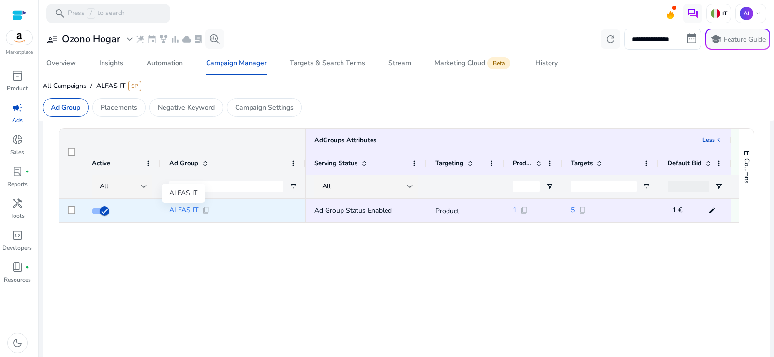
click at [185, 210] on span "ALFAS IT" at bounding box center [183, 210] width 29 height 7
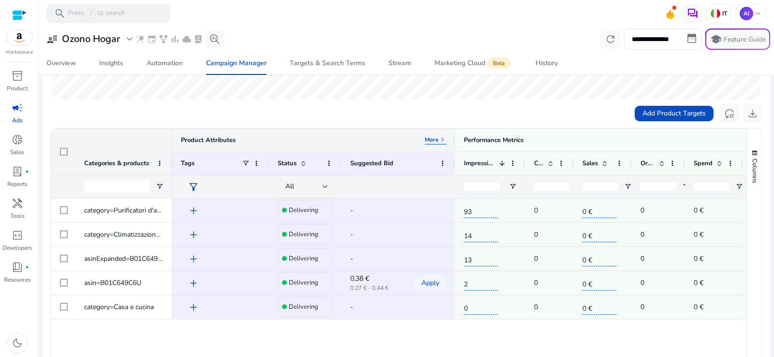
click at [434, 143] on p "More" at bounding box center [432, 140] width 14 height 8
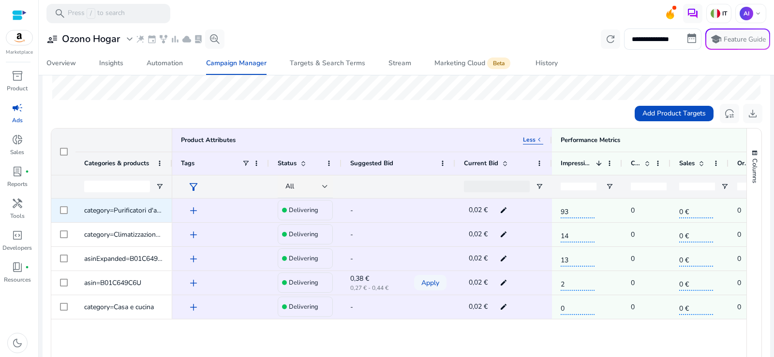
click at [377, 215] on div "-" at bounding box center [398, 211] width 96 height 20
click at [396, 211] on div "-" at bounding box center [398, 211] width 96 height 20
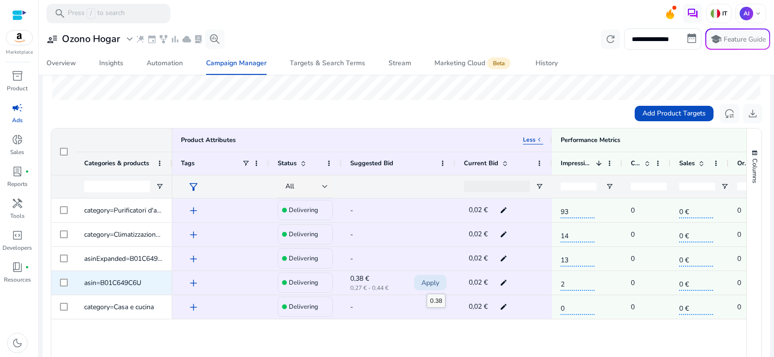
click at [427, 285] on span "Apply" at bounding box center [430, 283] width 18 height 20
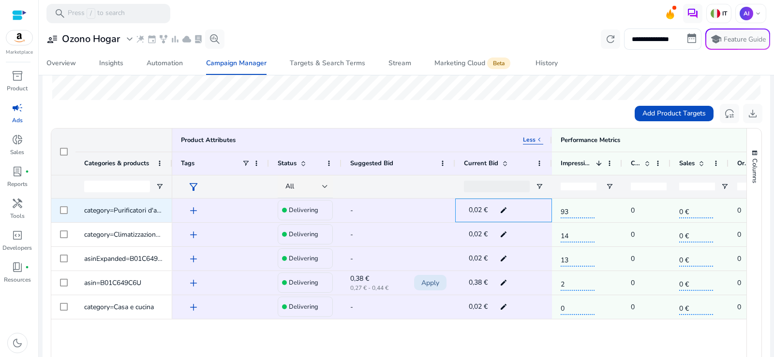
click at [505, 206] on mat-icon "edit" at bounding box center [503, 210] width 13 height 15
drag, startPoint x: 491, startPoint y: 209, endPoint x: 497, endPoint y: 209, distance: 5.3
click at [497, 209] on input "****" at bounding box center [489, 210] width 18 height 16
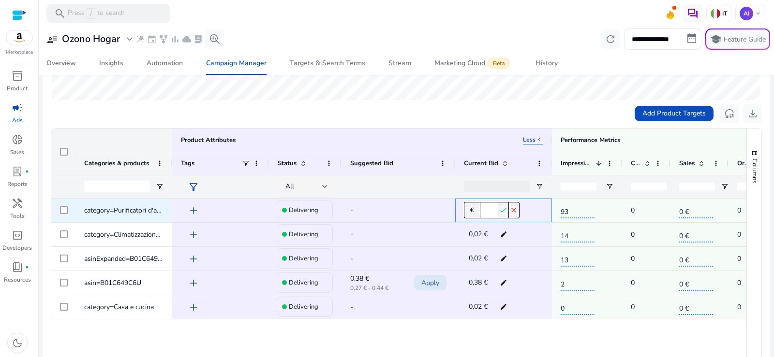
type input "***"
click at [503, 209] on mat-icon "check" at bounding box center [503, 210] width 11 height 16
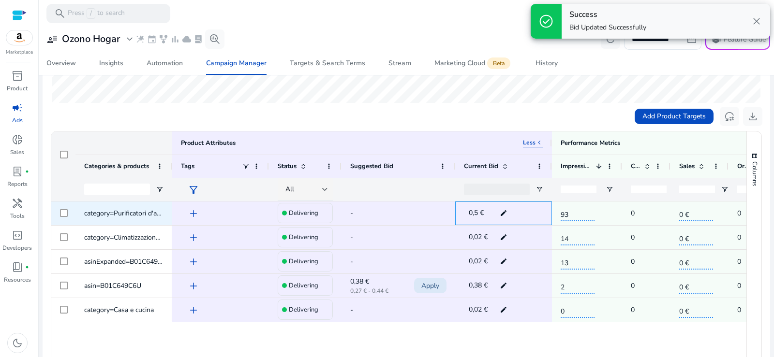
scroll to position [287, 0]
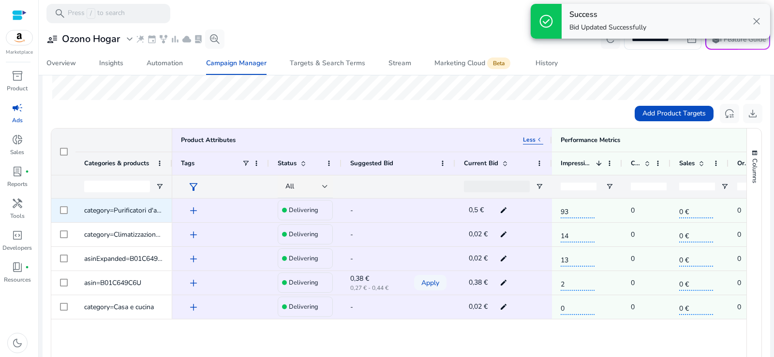
click at [500, 209] on mat-icon "edit" at bounding box center [503, 210] width 13 height 15
click at [493, 212] on input "***" at bounding box center [489, 210] width 18 height 16
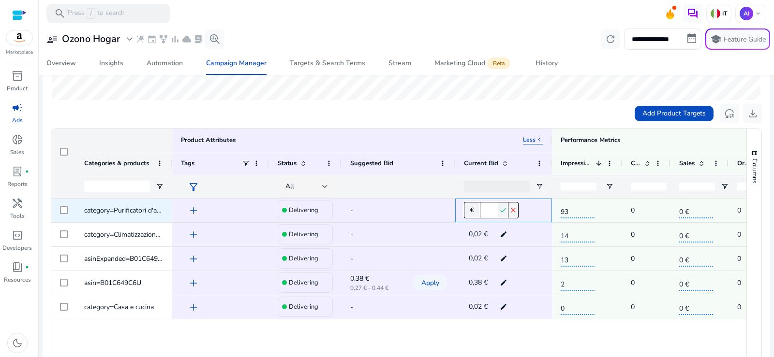
type input "***"
click at [503, 216] on mat-icon "check" at bounding box center [503, 210] width 10 height 16
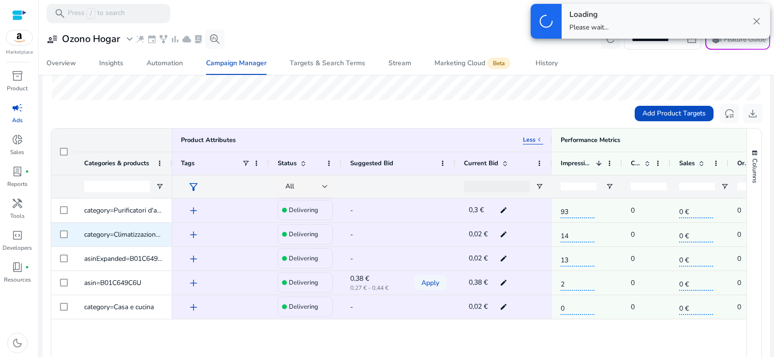
click at [503, 233] on mat-icon "edit" at bounding box center [503, 234] width 13 height 15
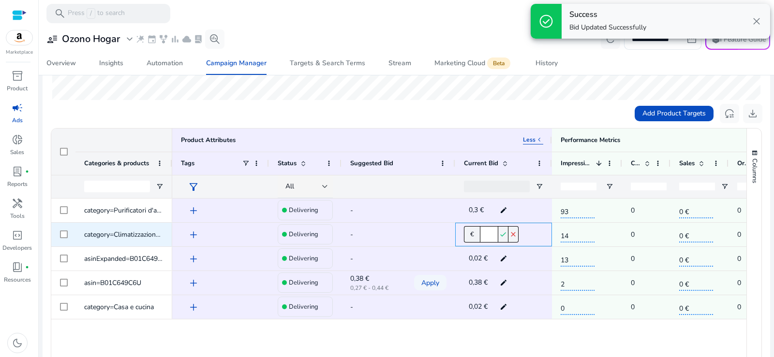
scroll to position [0, 1]
click at [497, 234] on div "add Delivering - 0,3 € edit 93 0 0 € 0 0 € add Delivering - € **** check close …" at bounding box center [642, 259] width 941 height 121
type input "***"
click at [506, 234] on mat-icon "edit" at bounding box center [503, 234] width 13 height 15
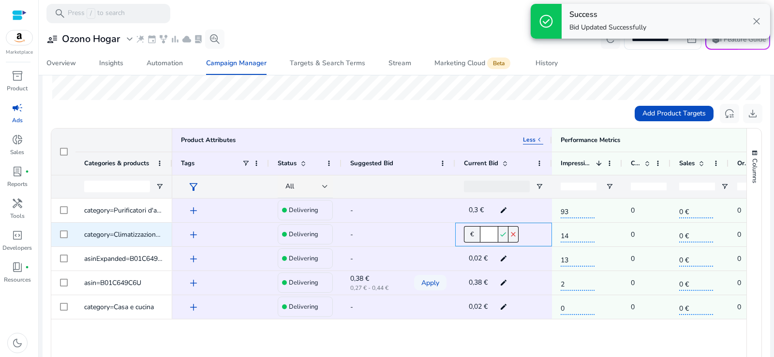
scroll to position [0, 1]
click at [498, 235] on div "€ **** check close" at bounding box center [492, 234] width 56 height 16
type input "***"
click at [503, 236] on mat-icon "check" at bounding box center [503, 234] width 11 height 16
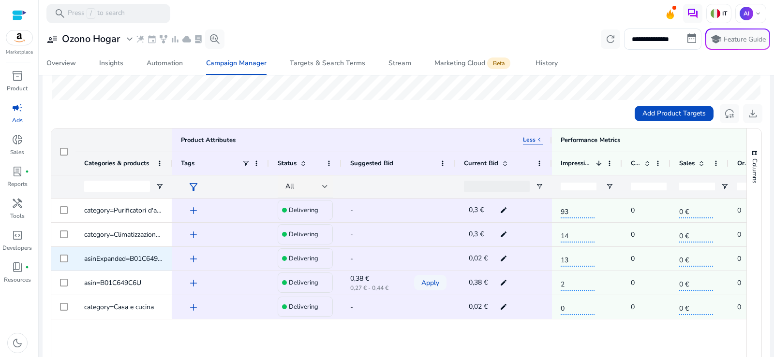
click at [502, 257] on mat-icon "edit" at bounding box center [503, 259] width 13 height 15
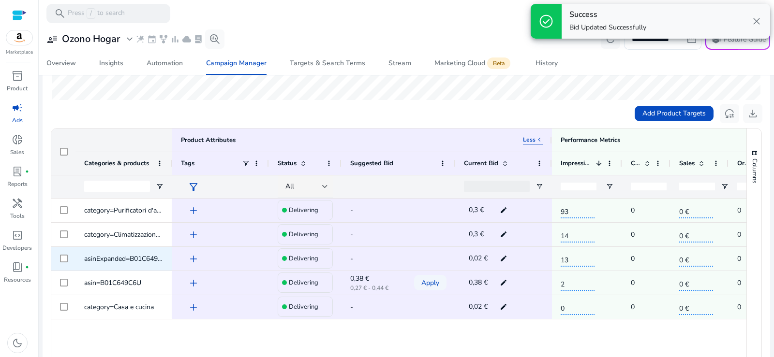
scroll to position [0, 1]
click at [483, 259] on span "0,02 €" at bounding box center [478, 258] width 19 height 9
click at [500, 258] on mat-icon "edit" at bounding box center [503, 259] width 13 height 15
click at [495, 259] on input "****" at bounding box center [489, 259] width 18 height 16
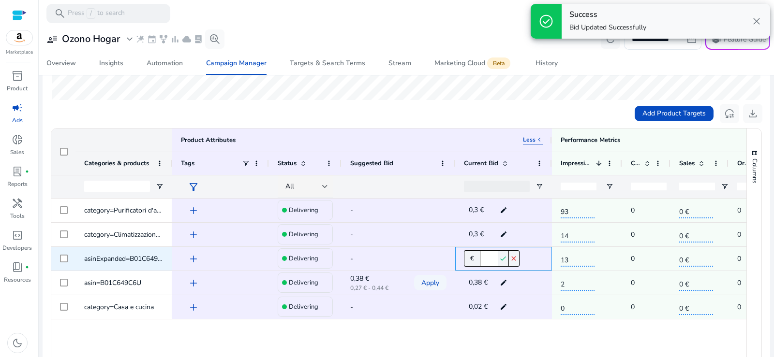
type input "***"
click at [504, 260] on mat-icon "check" at bounding box center [503, 259] width 11 height 16
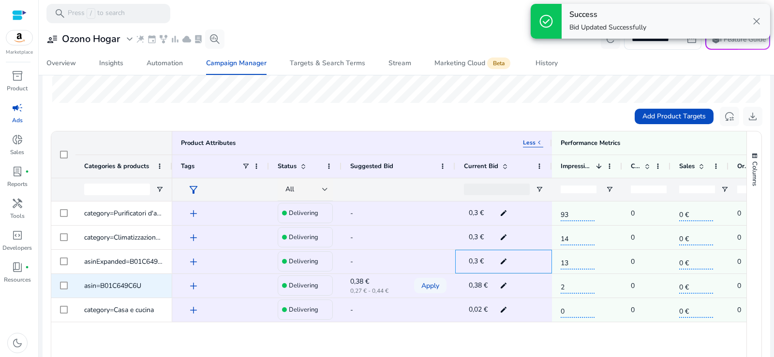
scroll to position [287, 0]
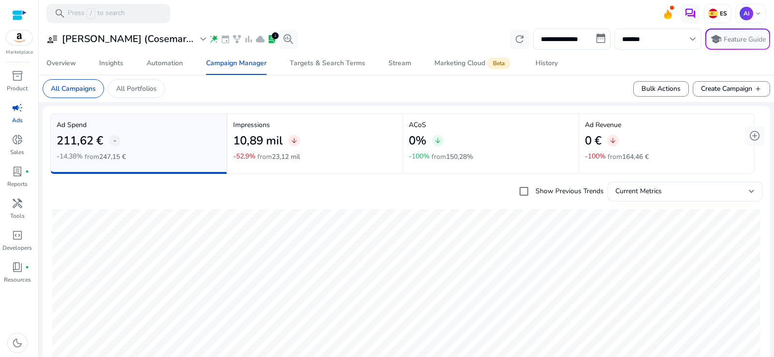
scroll to position [339, 0]
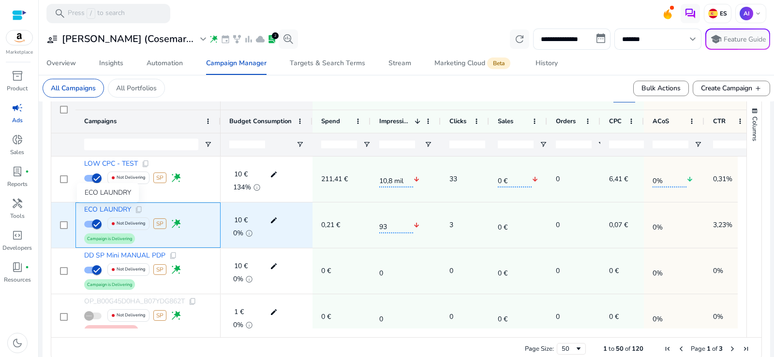
click at [111, 209] on span "ECO LAUNDRY" at bounding box center [107, 210] width 47 height 7
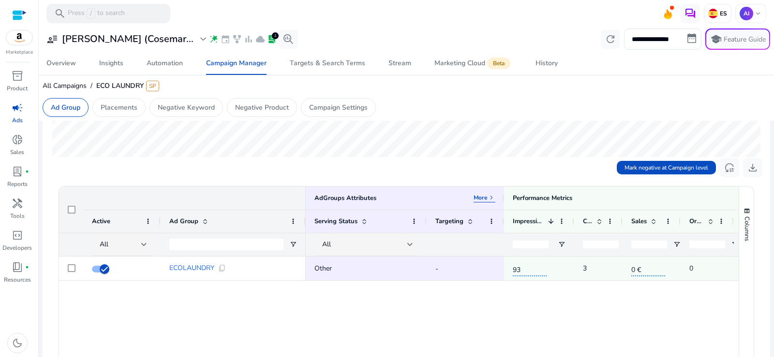
scroll to position [242, 0]
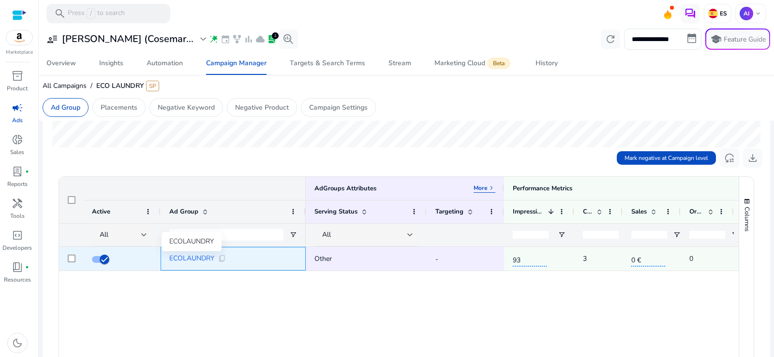
click at [185, 257] on span "ECOLAUNDRY" at bounding box center [191, 258] width 45 height 7
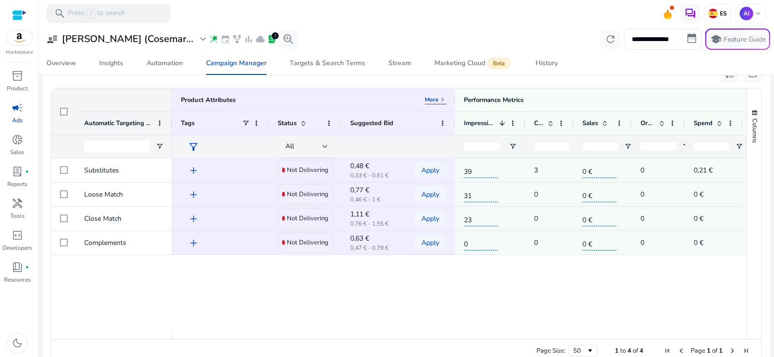
scroll to position [339, 0]
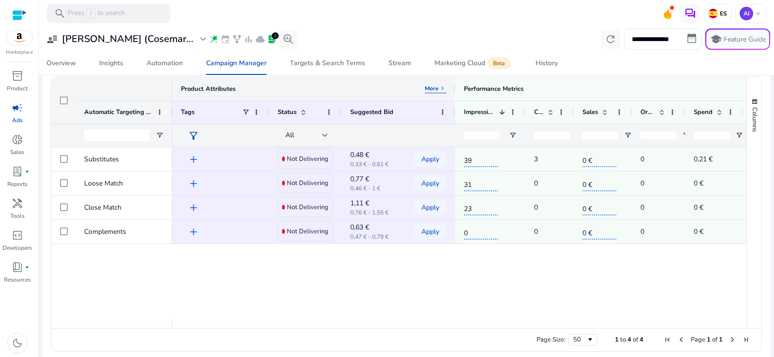
click at [431, 87] on p "More" at bounding box center [432, 89] width 14 height 8
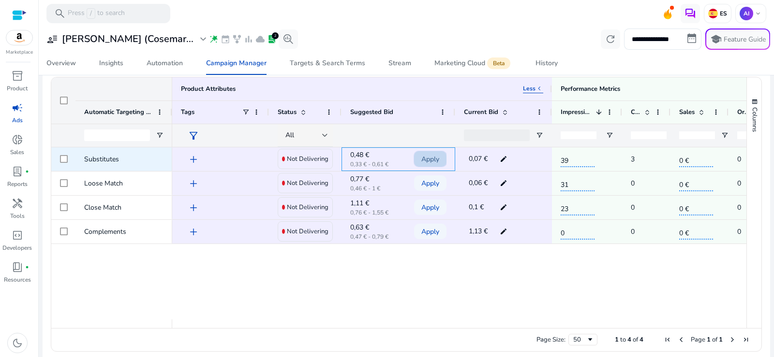
click at [428, 158] on span "Apply" at bounding box center [430, 159] width 18 height 20
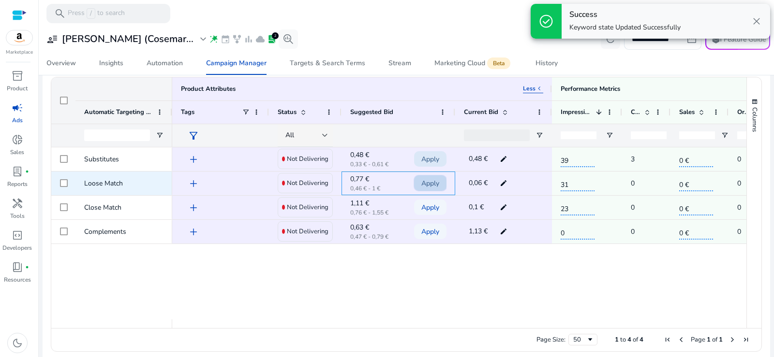
click at [429, 190] on span "Apply" at bounding box center [430, 184] width 18 height 20
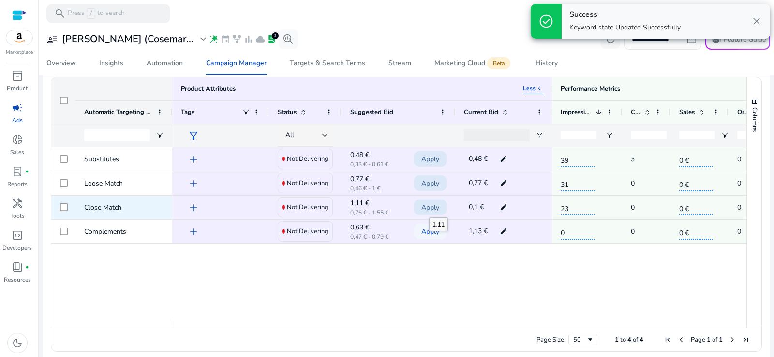
click at [428, 206] on span "Apply" at bounding box center [430, 208] width 18 height 20
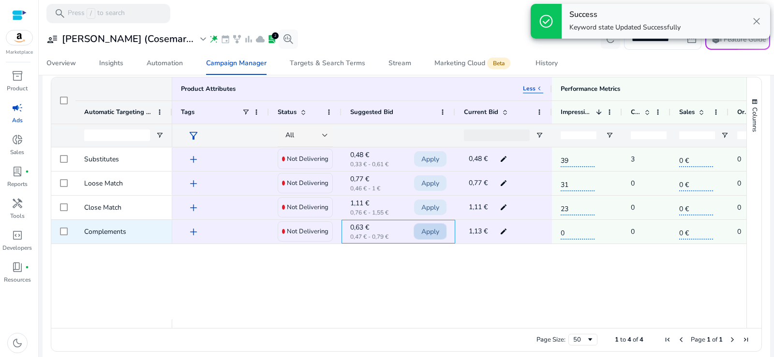
click at [427, 235] on span "Apply" at bounding box center [430, 232] width 18 height 20
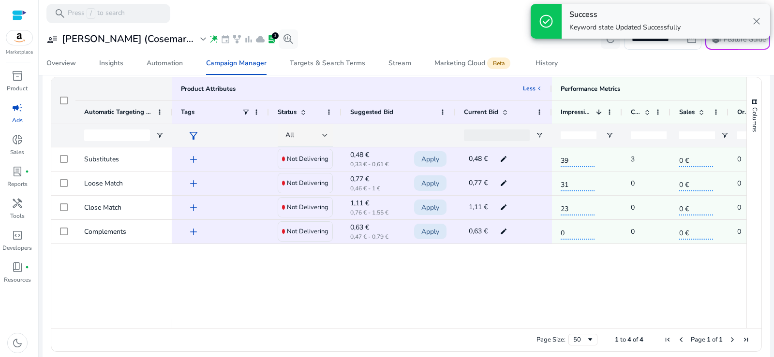
click at [231, 61] on div "Campaign Manager" at bounding box center [236, 63] width 60 height 7
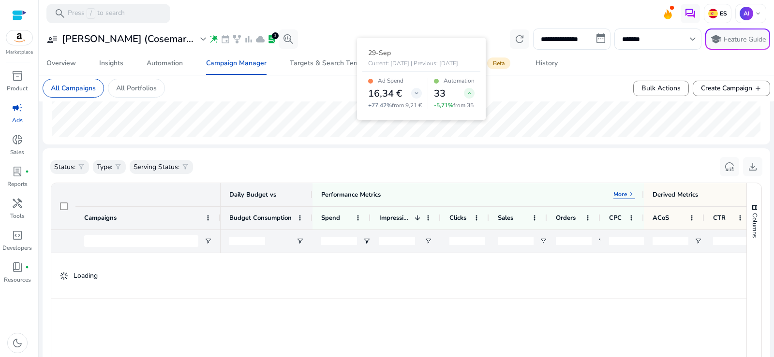
scroll to position [355, 0]
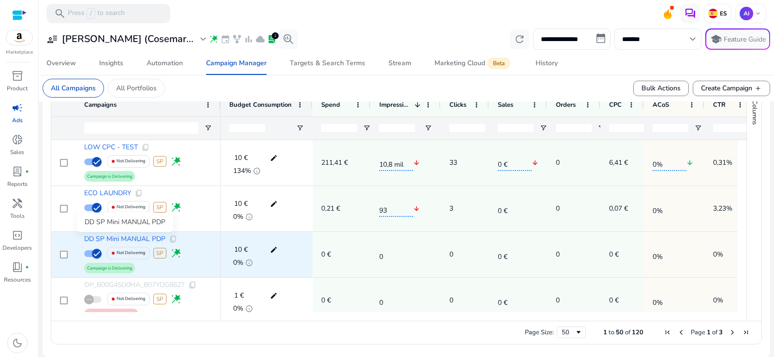
click at [143, 240] on span "DD SP Mini MANUAL PDP" at bounding box center [124, 239] width 81 height 7
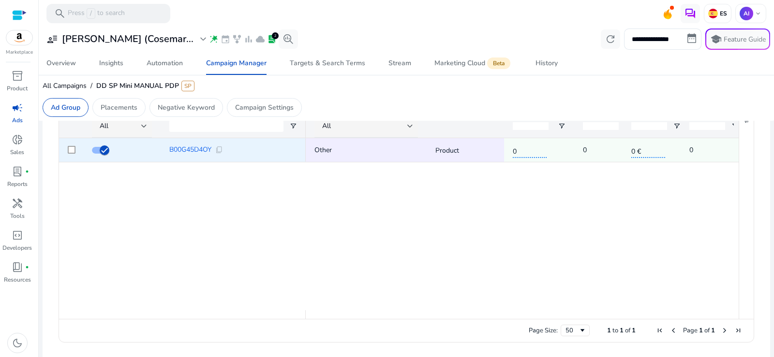
scroll to position [156, 0]
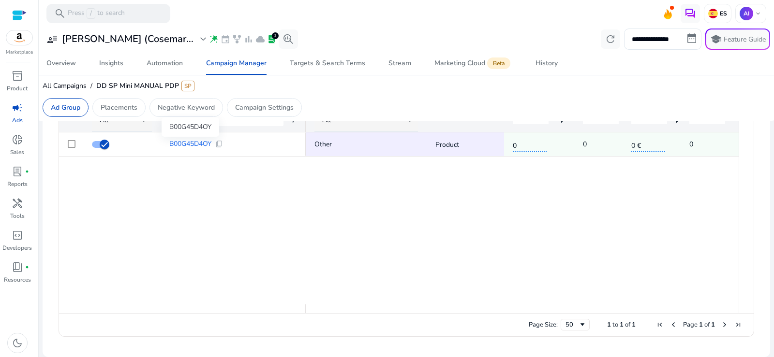
click at [192, 137] on div "B00G45D4OY" at bounding box center [191, 127] width 58 height 19
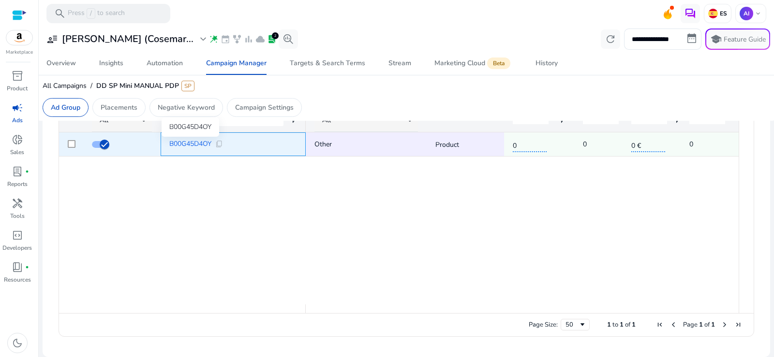
click at [192, 147] on span "B00G45D4OY" at bounding box center [190, 144] width 42 height 7
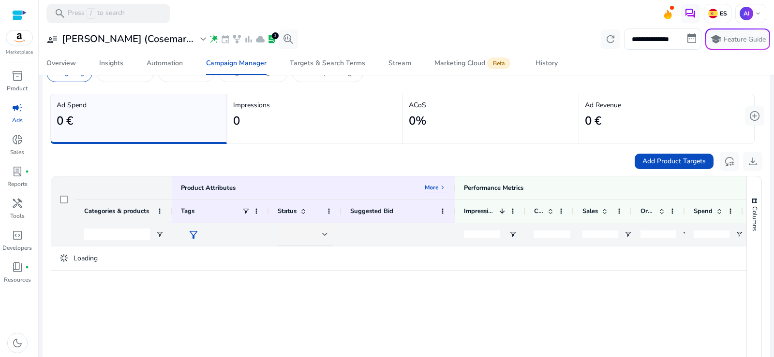
scroll to position [97, 0]
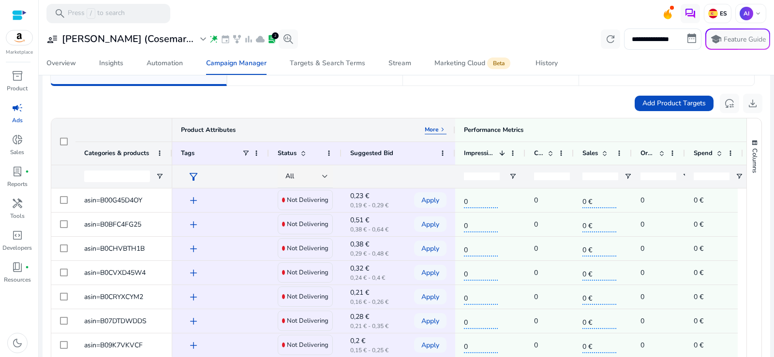
click at [438, 126] on p "More" at bounding box center [432, 130] width 14 height 8
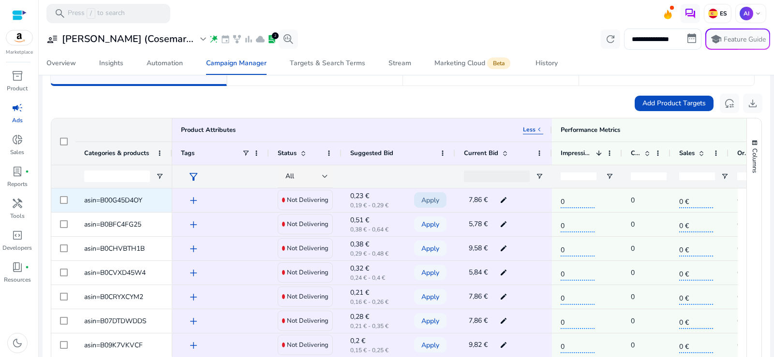
click at [432, 200] on span "Apply" at bounding box center [430, 201] width 18 height 20
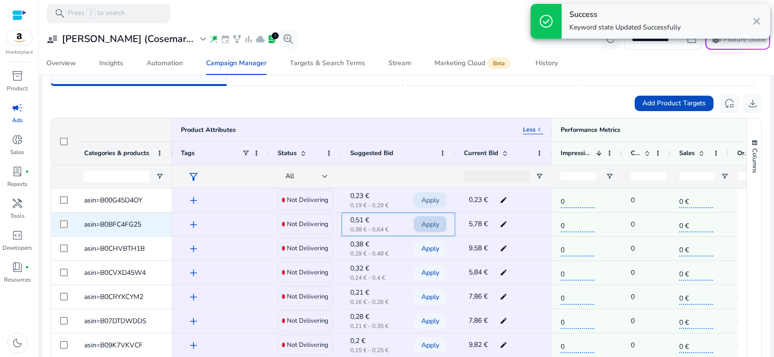
click at [430, 225] on span "Apply" at bounding box center [430, 225] width 18 height 20
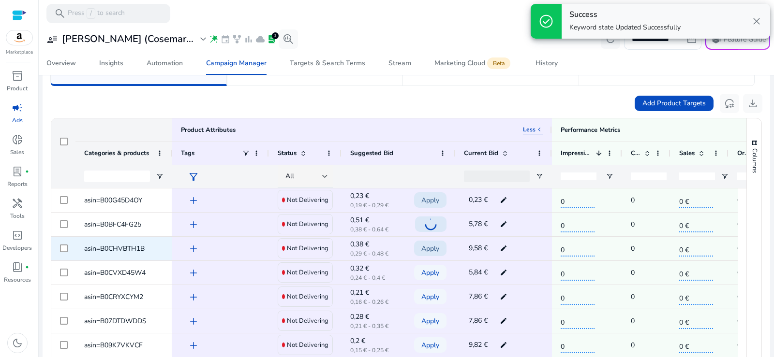
click at [429, 248] on span "Apply" at bounding box center [430, 249] width 18 height 20
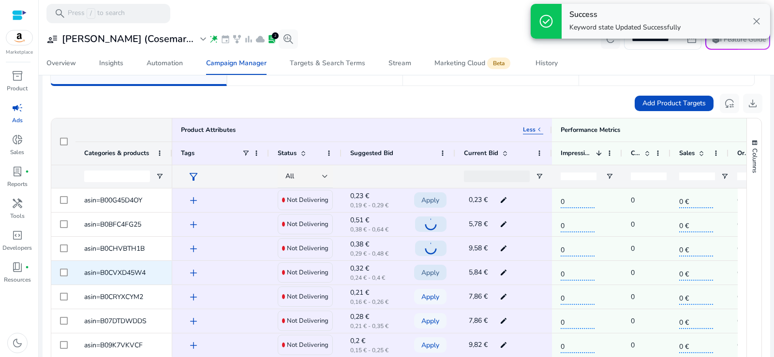
click at [428, 273] on span "Apply" at bounding box center [430, 273] width 18 height 20
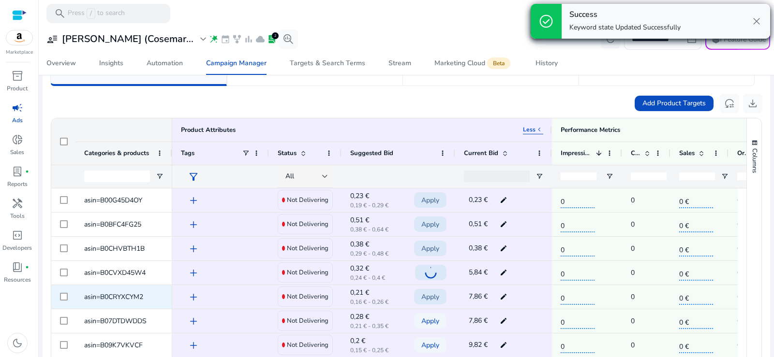
click at [429, 297] on span "Apply" at bounding box center [430, 297] width 18 height 20
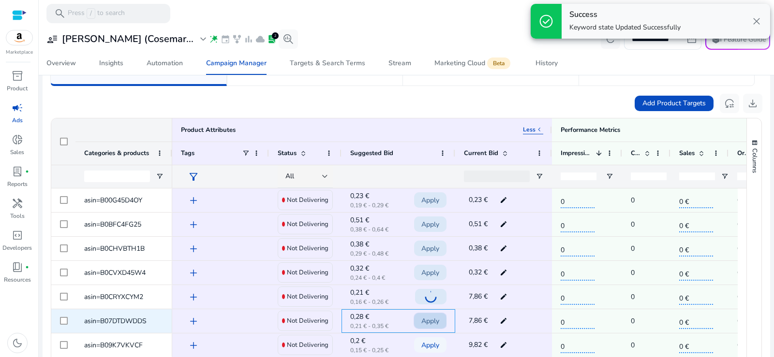
click at [427, 322] on span "Apply" at bounding box center [430, 321] width 18 height 20
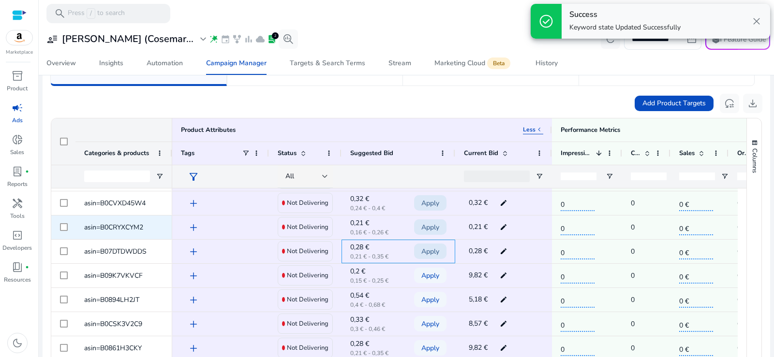
scroll to position [70, 0]
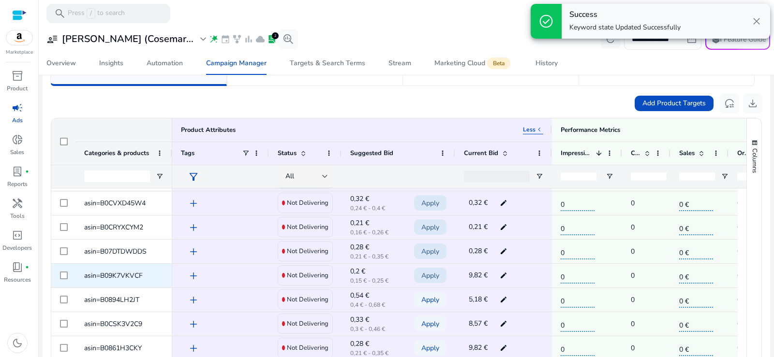
click at [429, 279] on span "Apply" at bounding box center [430, 276] width 18 height 20
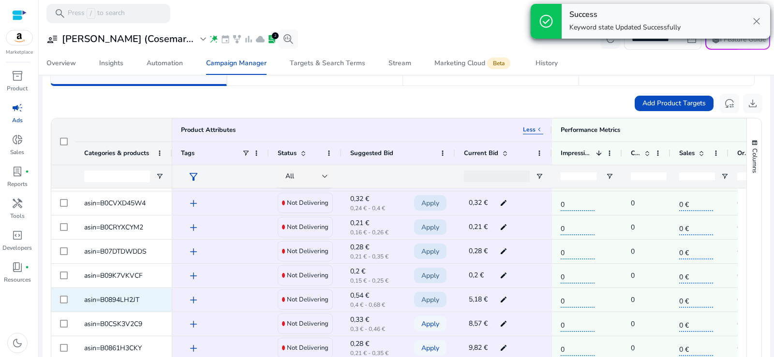
click at [431, 301] on span "Apply" at bounding box center [430, 300] width 18 height 20
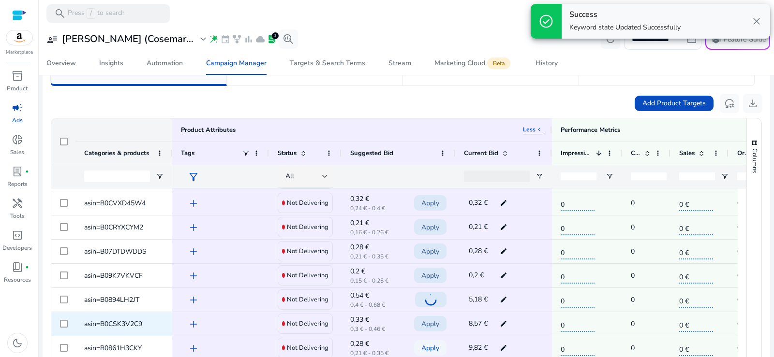
click at [430, 323] on span "Apply" at bounding box center [430, 324] width 18 height 20
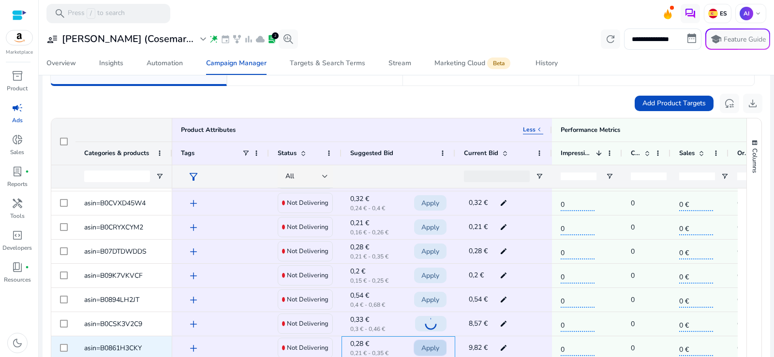
click at [429, 345] on span "Apply" at bounding box center [430, 349] width 18 height 20
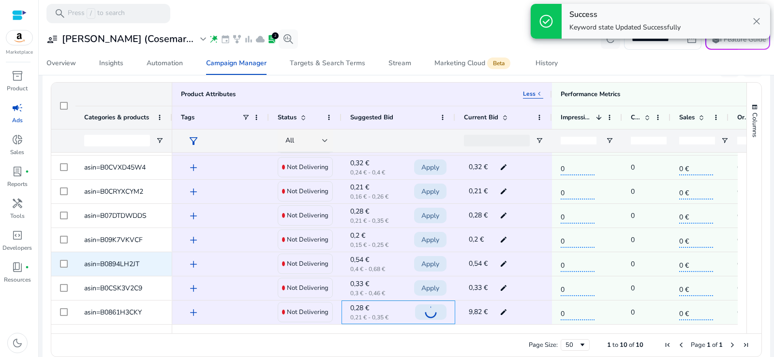
scroll to position [145, 0]
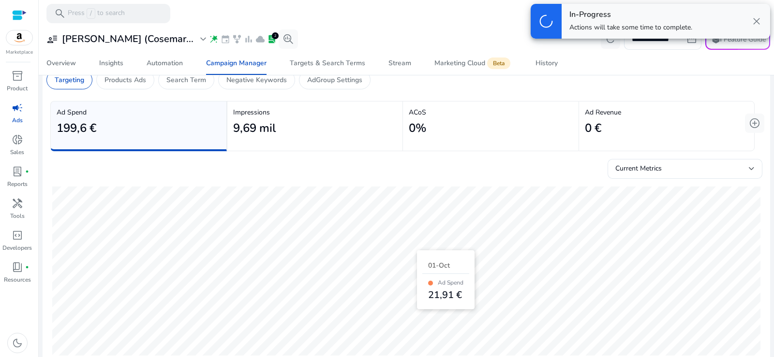
scroll to position [5, 0]
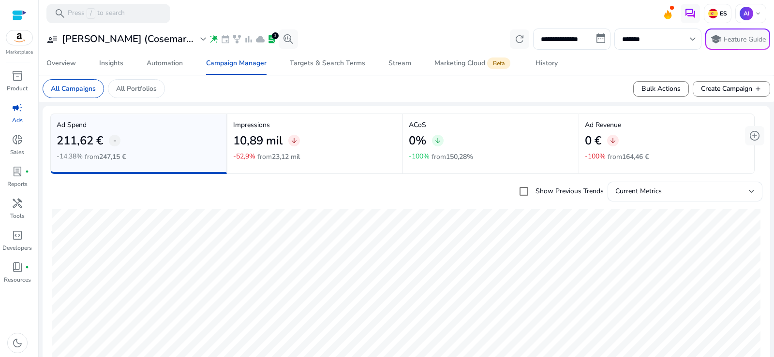
scroll to position [355, 0]
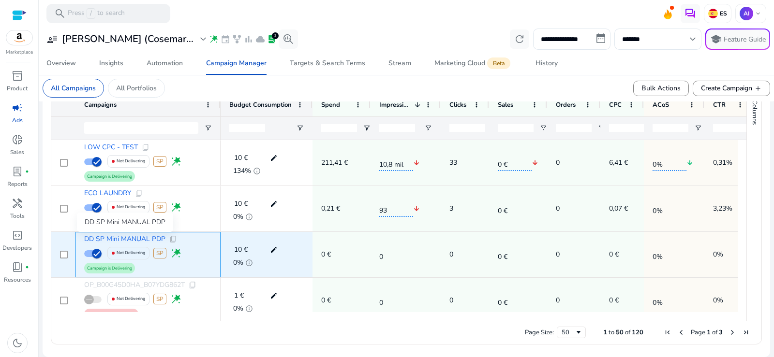
click at [139, 239] on span "DD SP Mini MANUAL PDP" at bounding box center [124, 239] width 81 height 7
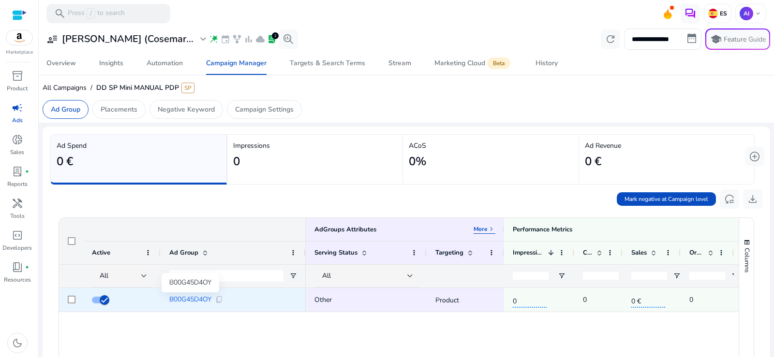
click at [196, 298] on span "B00G45D4OY" at bounding box center [190, 299] width 42 height 7
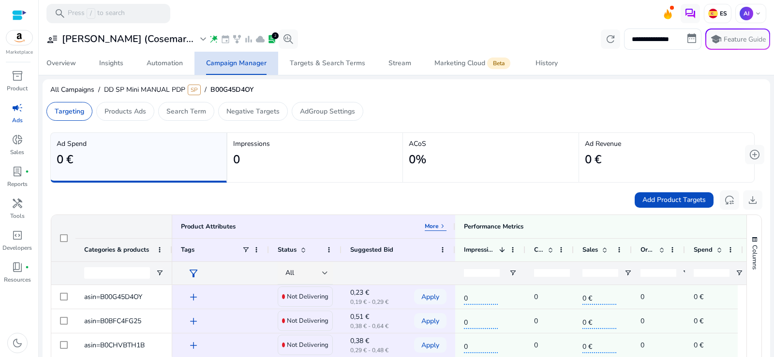
click at [228, 62] on div "Campaign Manager" at bounding box center [236, 63] width 60 height 7
